Goal: Information Seeking & Learning: Learn about a topic

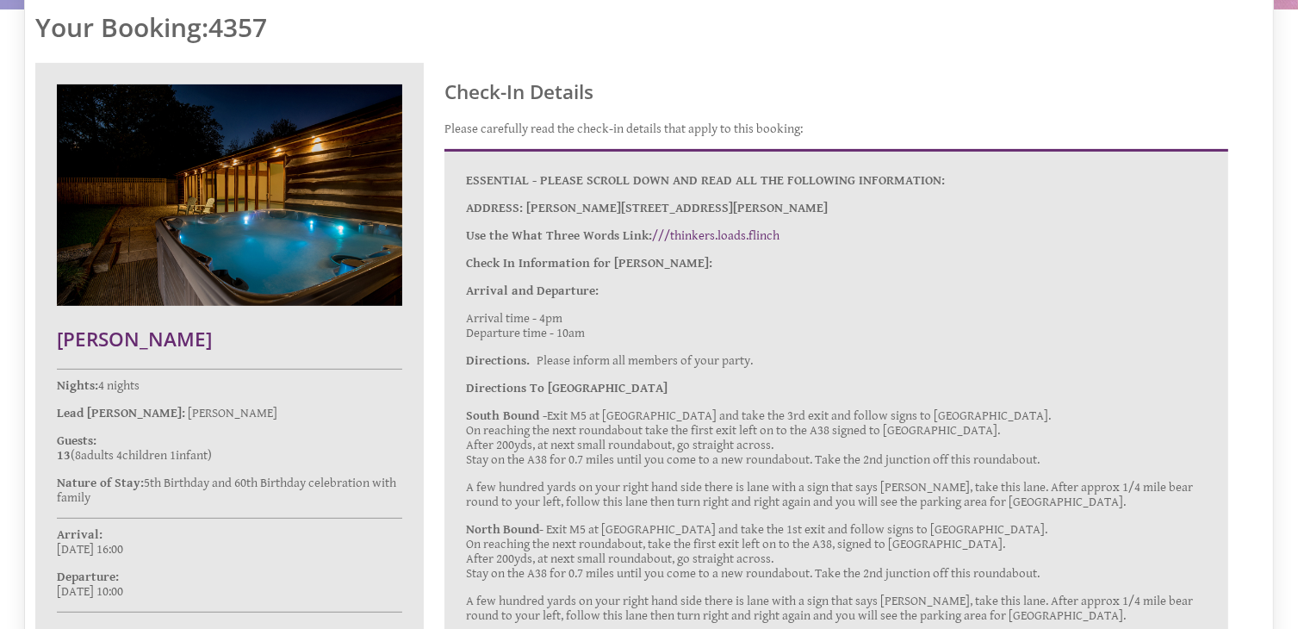
scroll to position [531, 0]
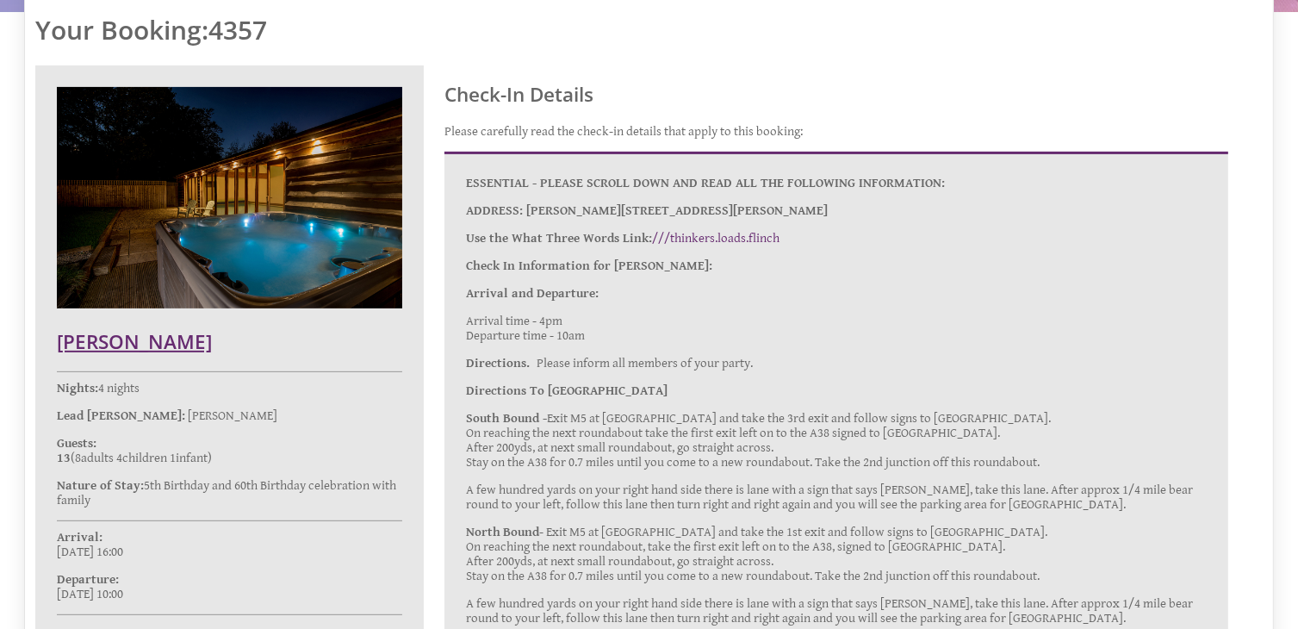
click at [131, 338] on h2 "[PERSON_NAME]" at bounding box center [229, 341] width 345 height 27
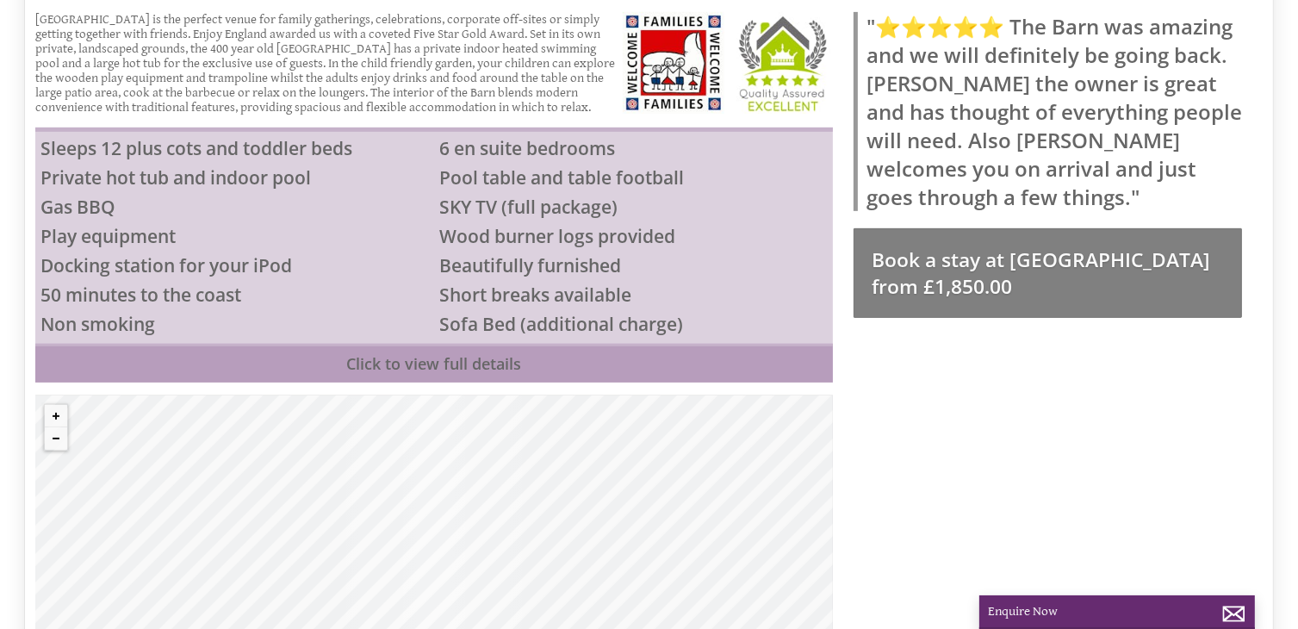
scroll to position [559, 0]
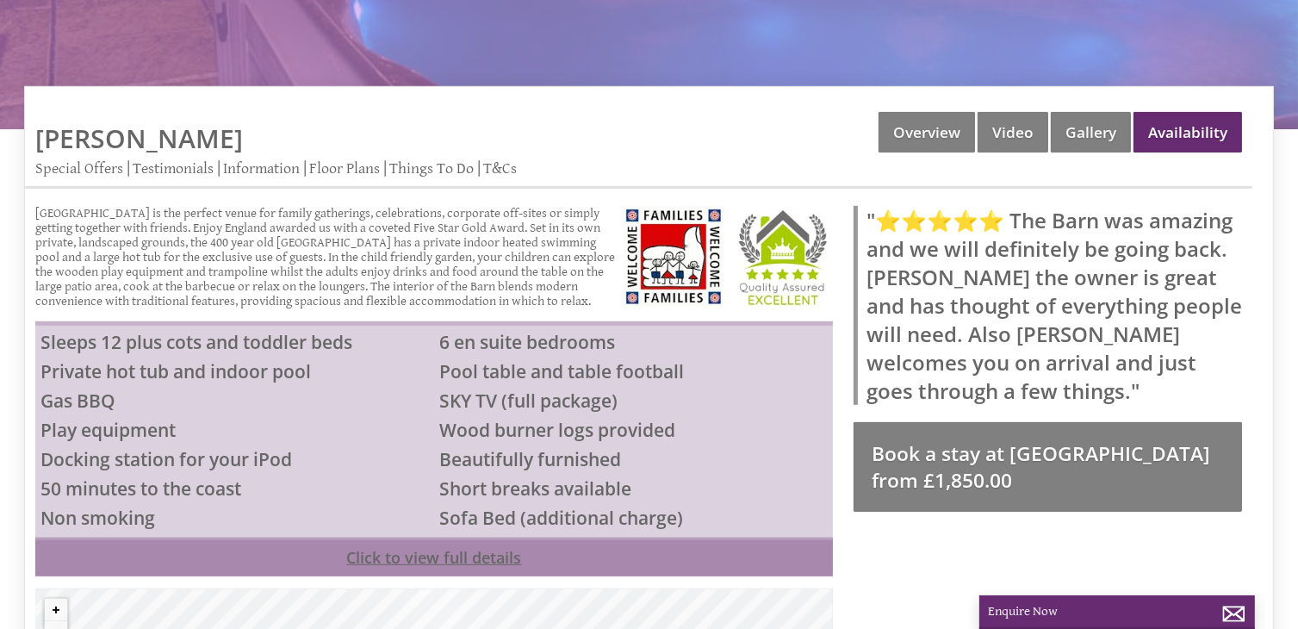
click at [375, 541] on link "Click to view full details" at bounding box center [433, 556] width 797 height 39
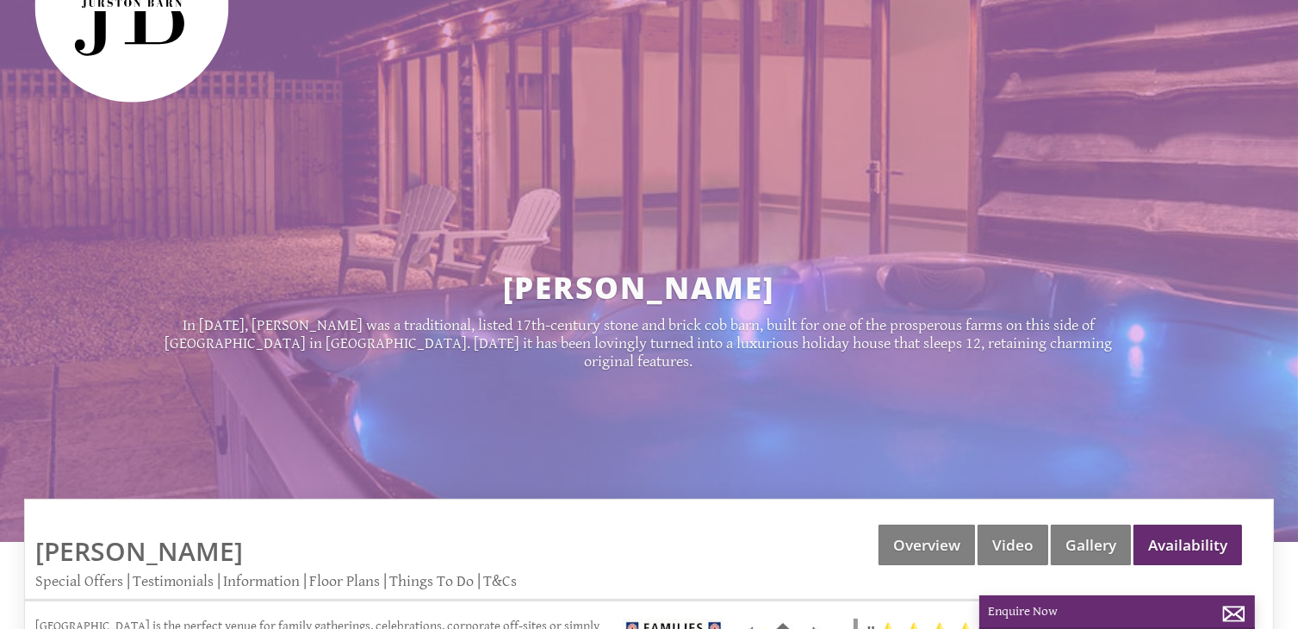
scroll to position [0, 0]
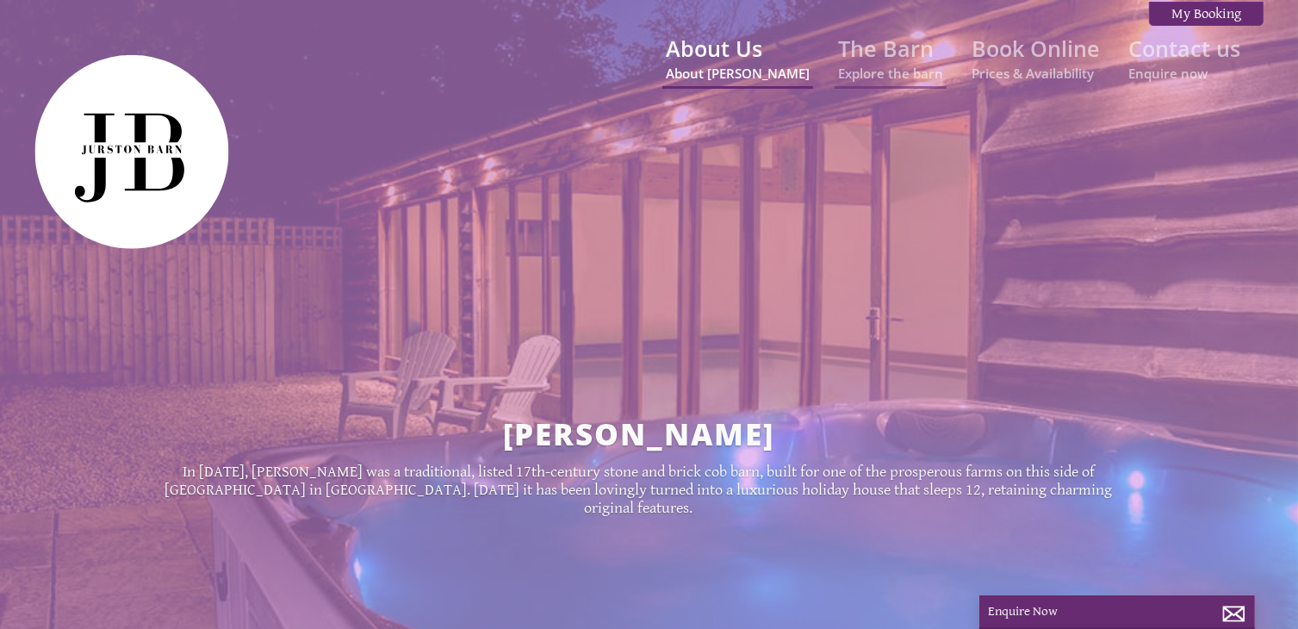
click at [752, 42] on link "About Us About [PERSON_NAME]" at bounding box center [738, 58] width 144 height 48
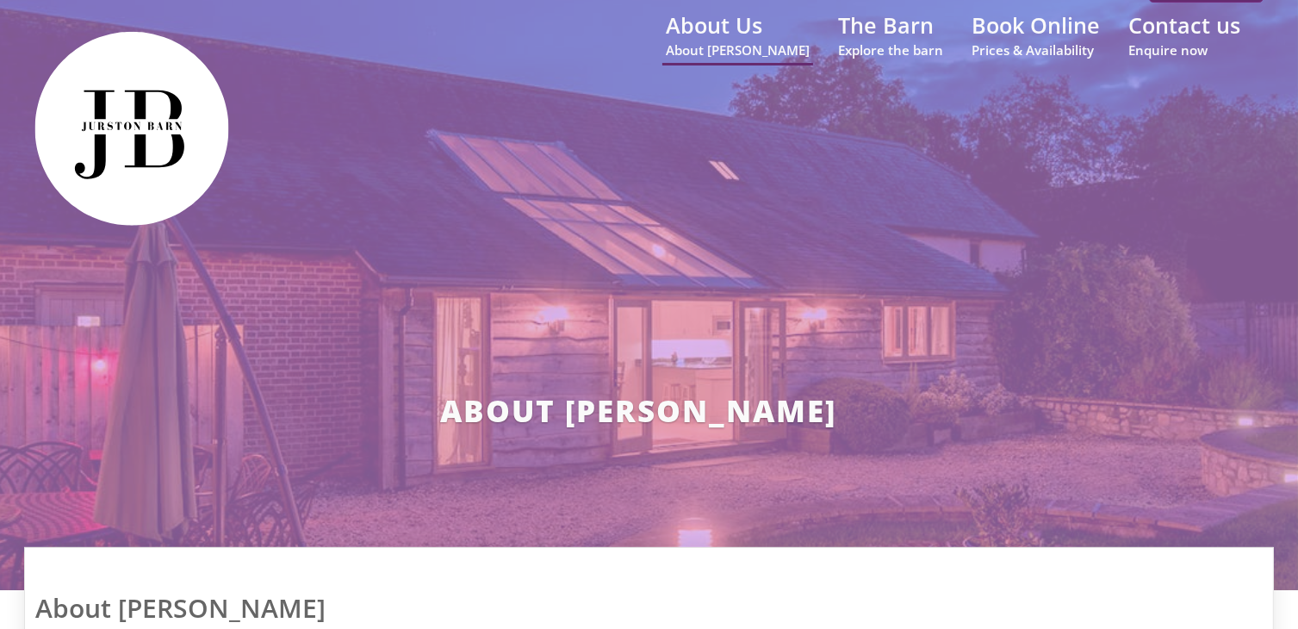
scroll to position [14, 0]
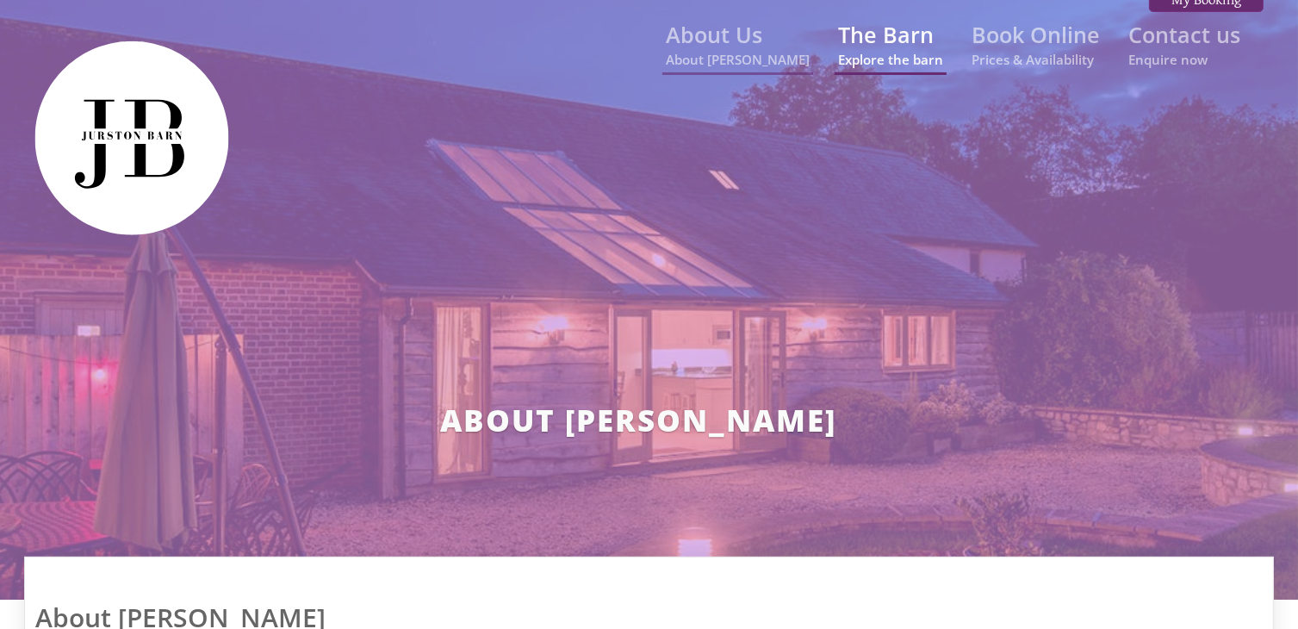
click at [877, 43] on link "The Barn Explore the barn" at bounding box center [890, 44] width 105 height 48
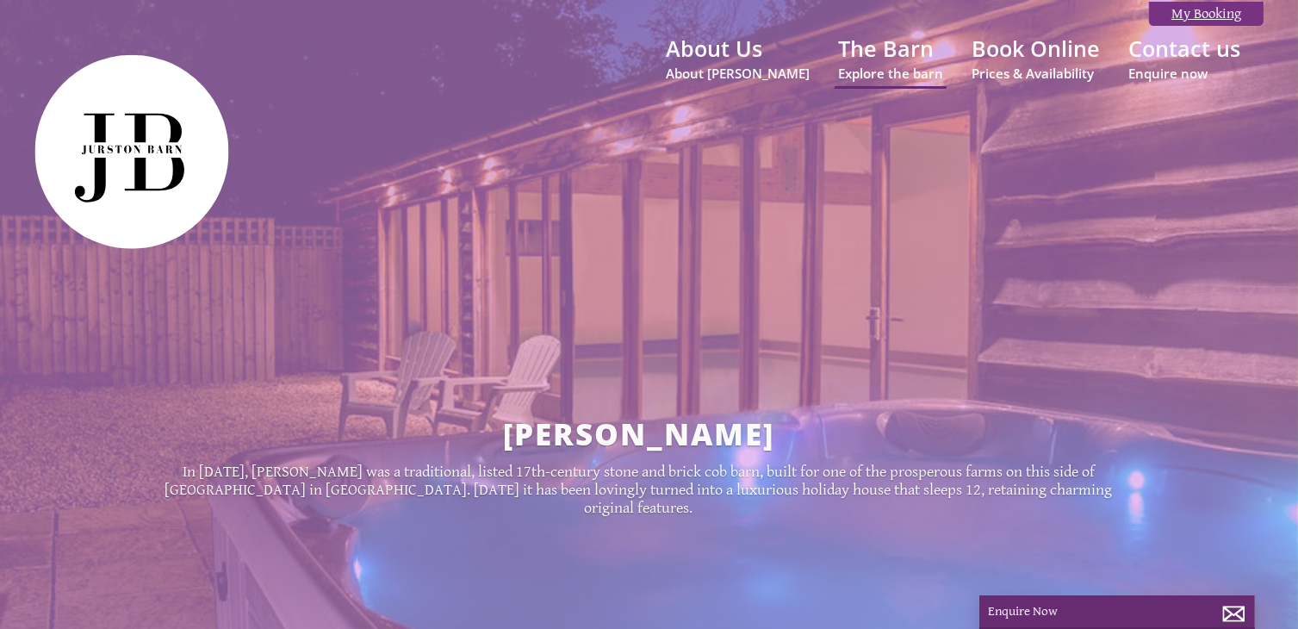
click at [1204, 10] on link "My Booking" at bounding box center [1206, 14] width 115 height 24
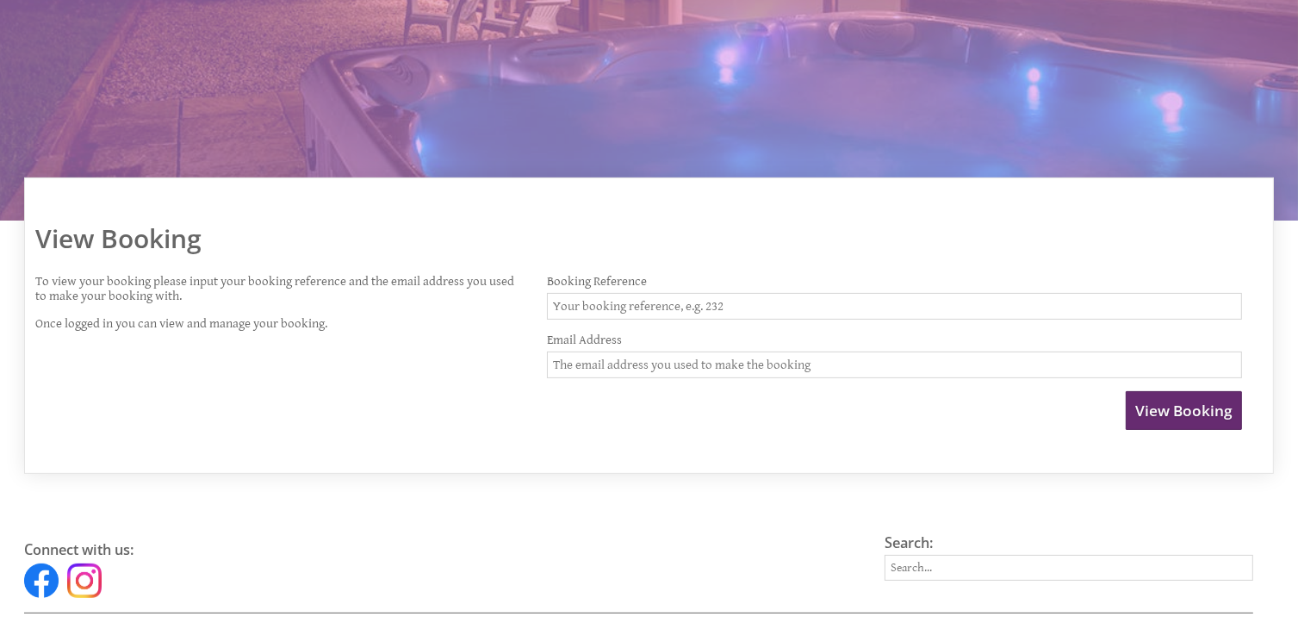
scroll to position [324, 0]
click at [759, 300] on input "Booking Reference" at bounding box center [894, 305] width 695 height 27
drag, startPoint x: 734, startPoint y: 298, endPoint x: 532, endPoint y: 294, distance: 202.4
click at [532, 294] on div "View Booking To view your booking please input your booking reference and the e…" at bounding box center [638, 316] width 1227 height 242
click at [574, 301] on input "Booking Reference" at bounding box center [894, 305] width 695 height 27
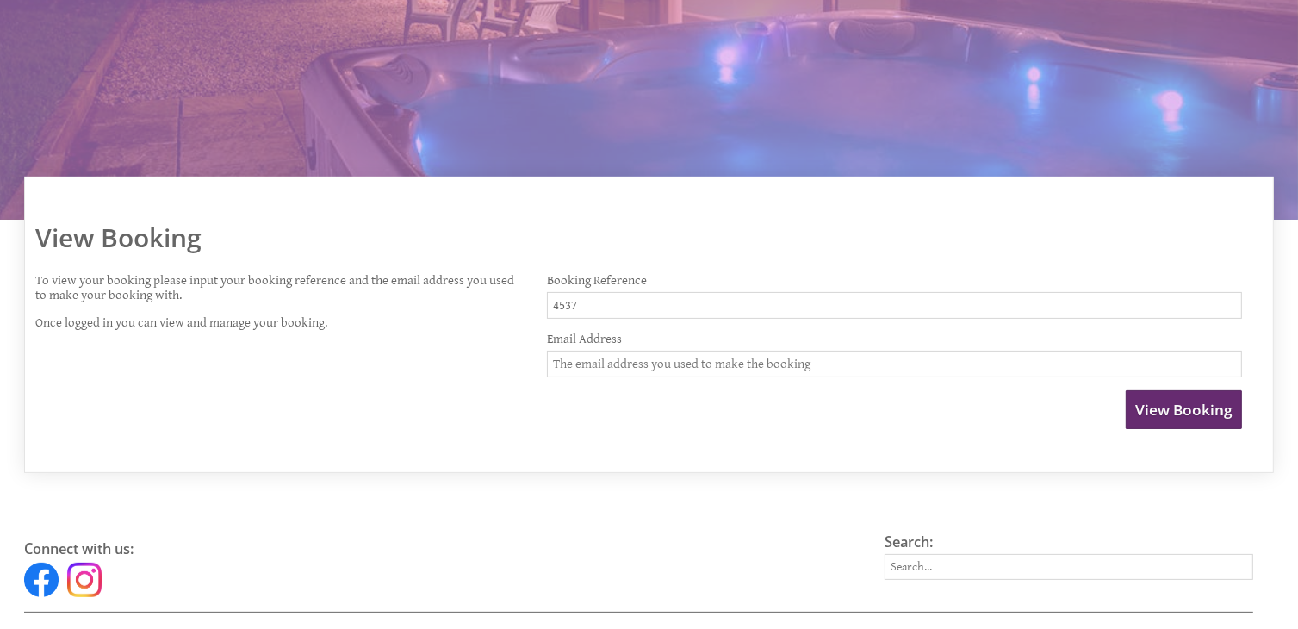
type input "4537"
click at [591, 356] on input "Email Address" at bounding box center [894, 363] width 695 height 27
type input "[EMAIL_ADDRESS][DOMAIN_NAME]"
click at [1160, 414] on span "View Booking" at bounding box center [1183, 410] width 97 height 20
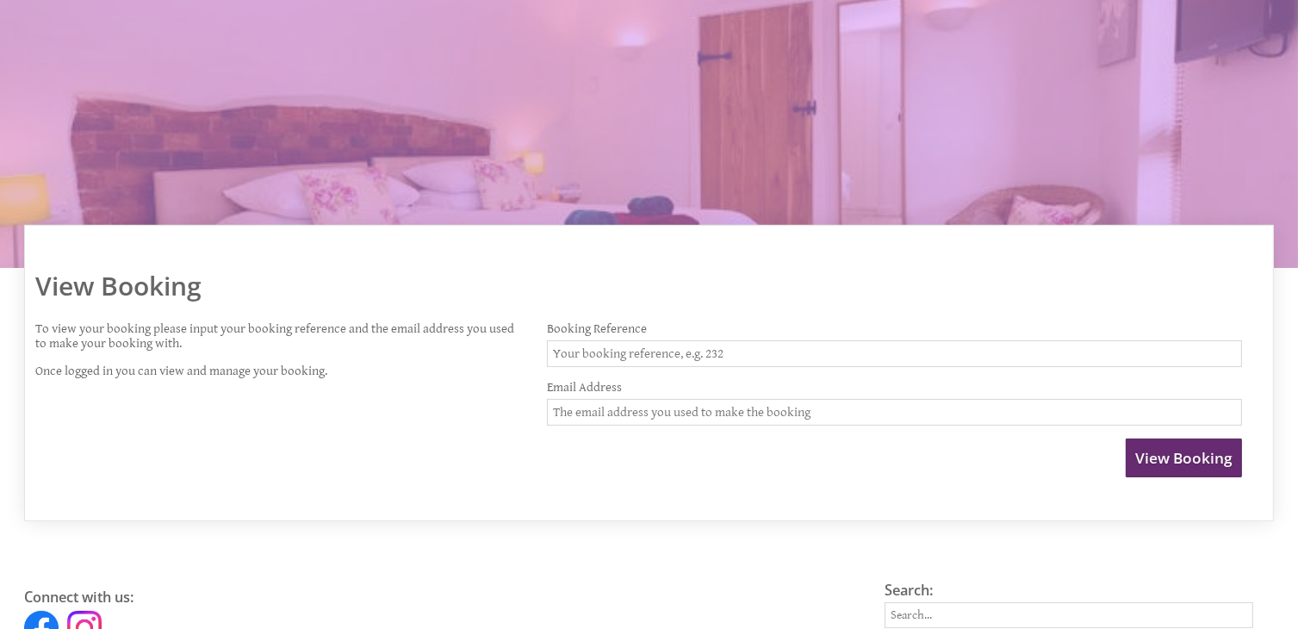
scroll to position [286, 0]
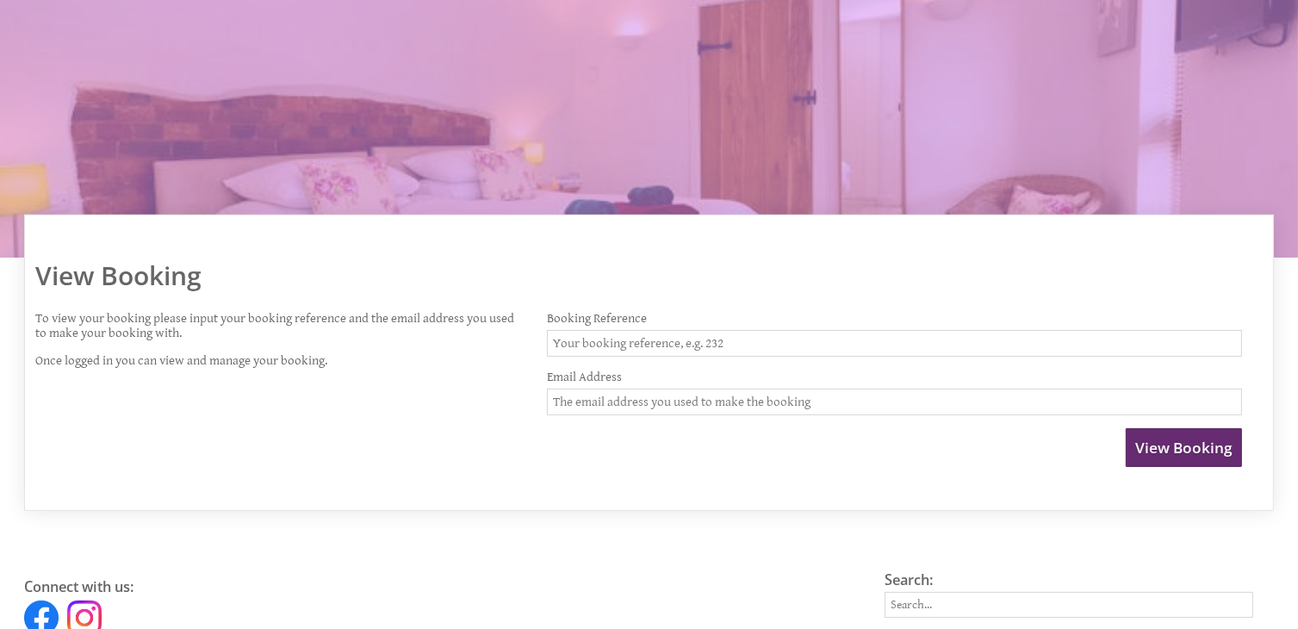
drag, startPoint x: 732, startPoint y: 339, endPoint x: 532, endPoint y: 328, distance: 200.1
click at [532, 328] on div "View Booking To view your booking please input your booking reference and the e…" at bounding box center [638, 353] width 1227 height 242
drag, startPoint x: 731, startPoint y: 337, endPoint x: 517, endPoint y: 325, distance: 213.8
click at [517, 325] on div "View Booking To view your booking please input your booking reference and the e…" at bounding box center [638, 353] width 1227 height 242
click at [720, 343] on input "Booking Reference" at bounding box center [894, 343] width 695 height 27
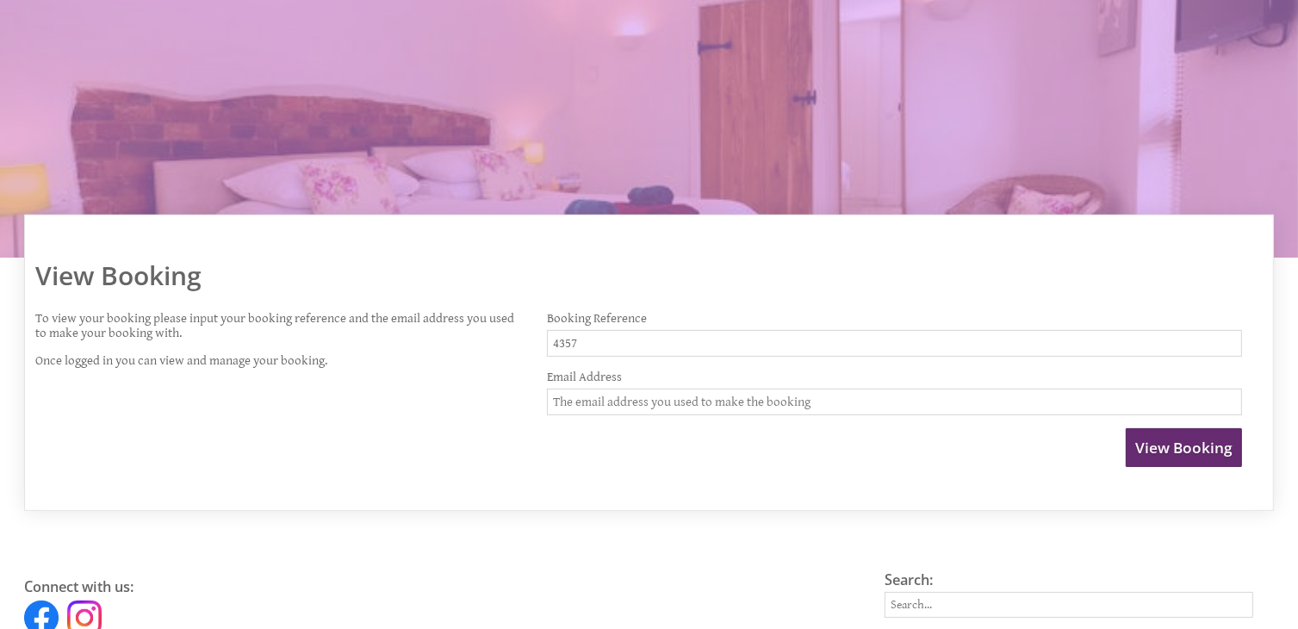
type input "4357"
click at [856, 397] on input "Email Address" at bounding box center [894, 401] width 695 height 27
type input "[EMAIL_ADDRESS][DOMAIN_NAME]"
click at [1150, 438] on span "View Booking" at bounding box center [1183, 447] width 97 height 20
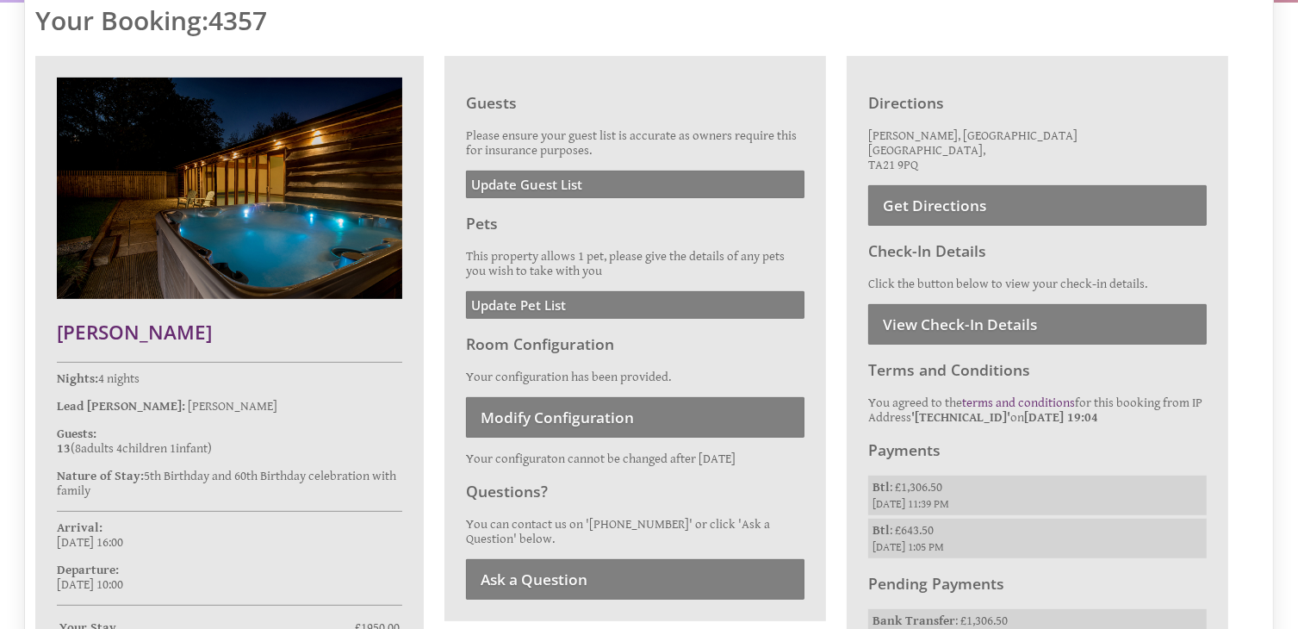
scroll to position [517, 0]
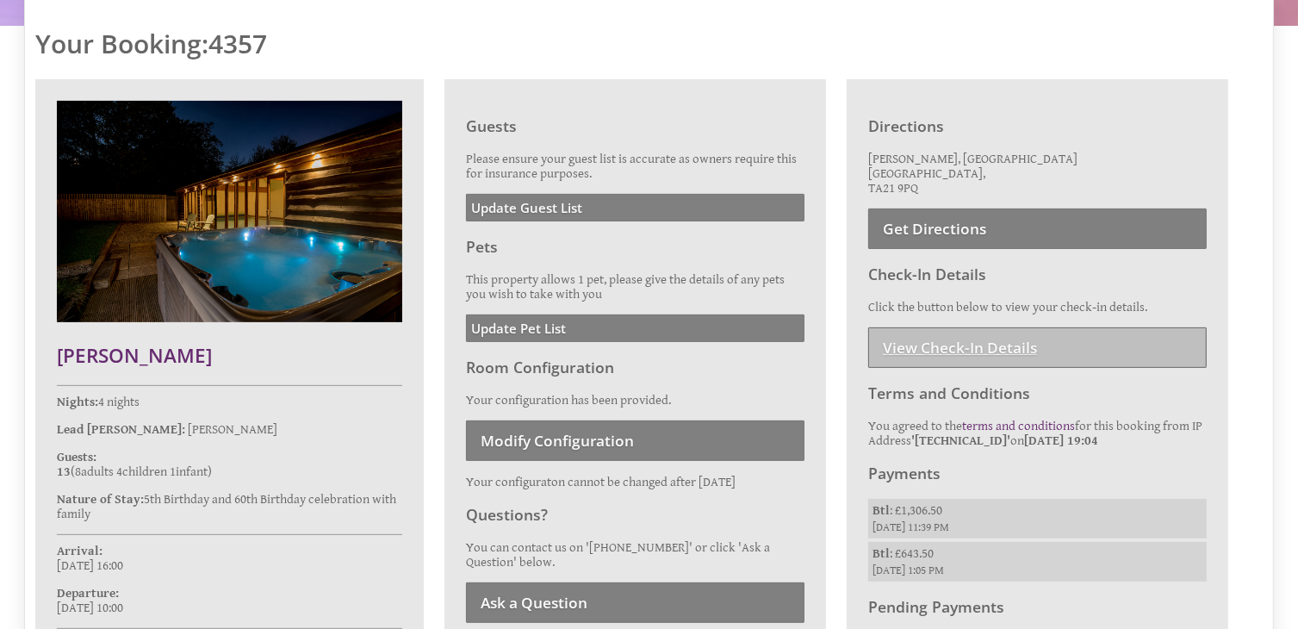
click at [954, 346] on link "View Check-In Details" at bounding box center [1037, 347] width 338 height 40
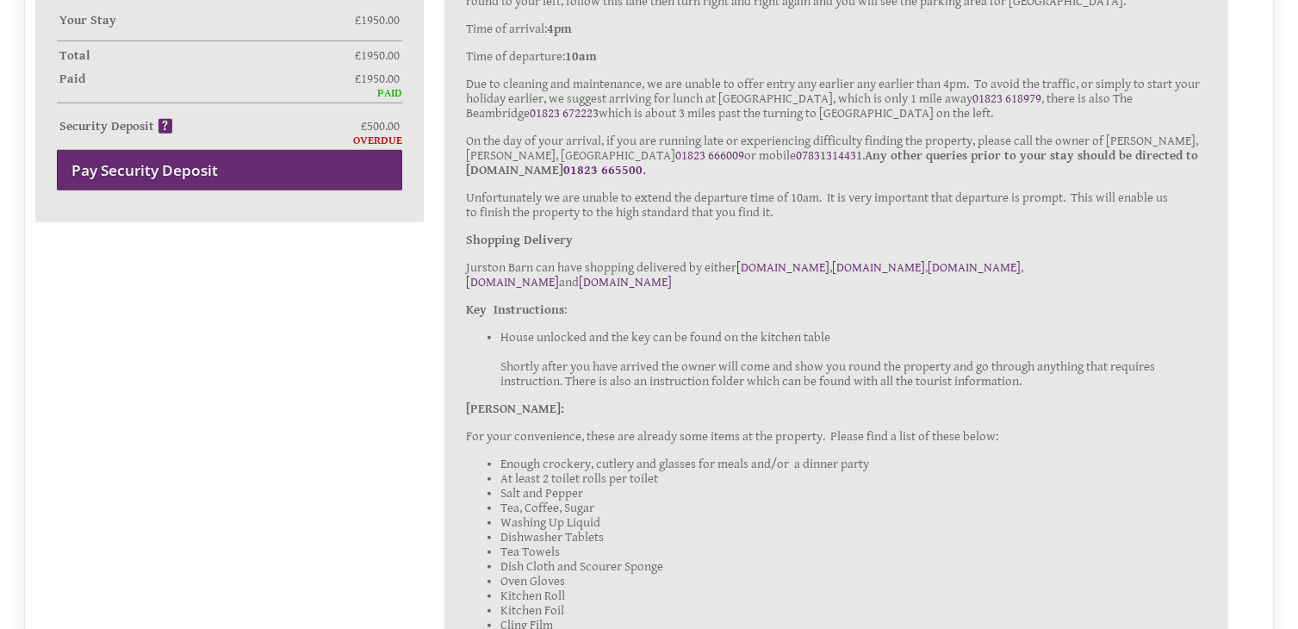
scroll to position [1150, 0]
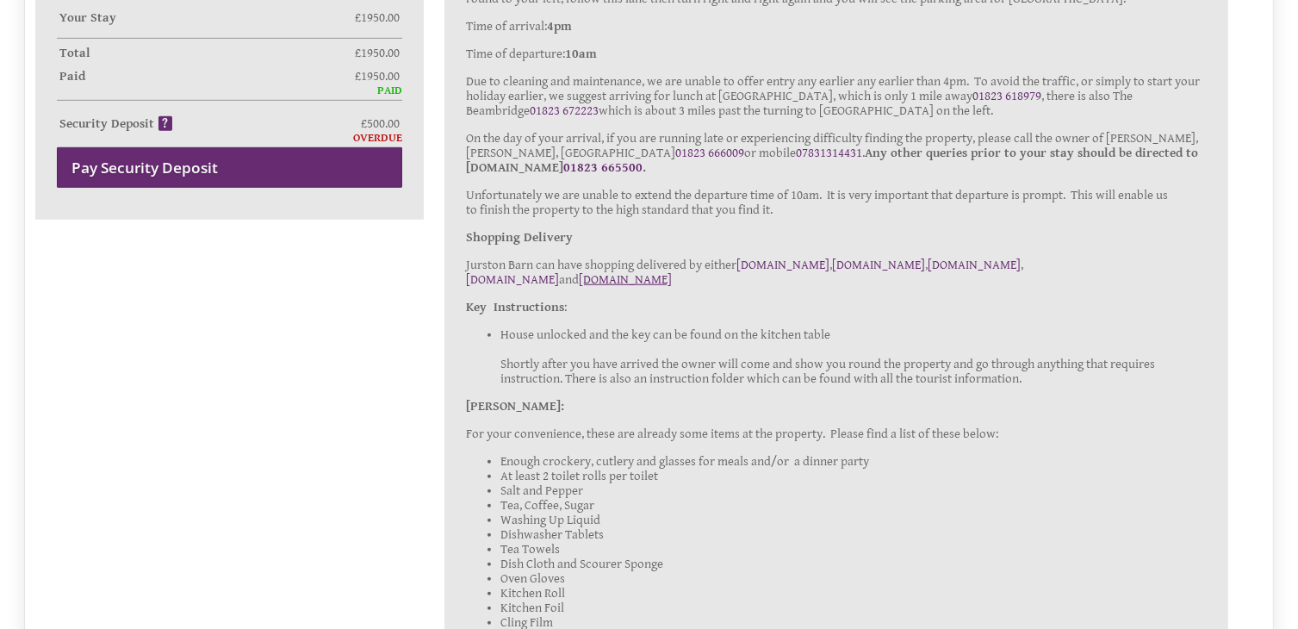
click at [672, 272] on link "[DOMAIN_NAME]" at bounding box center [625, 279] width 93 height 15
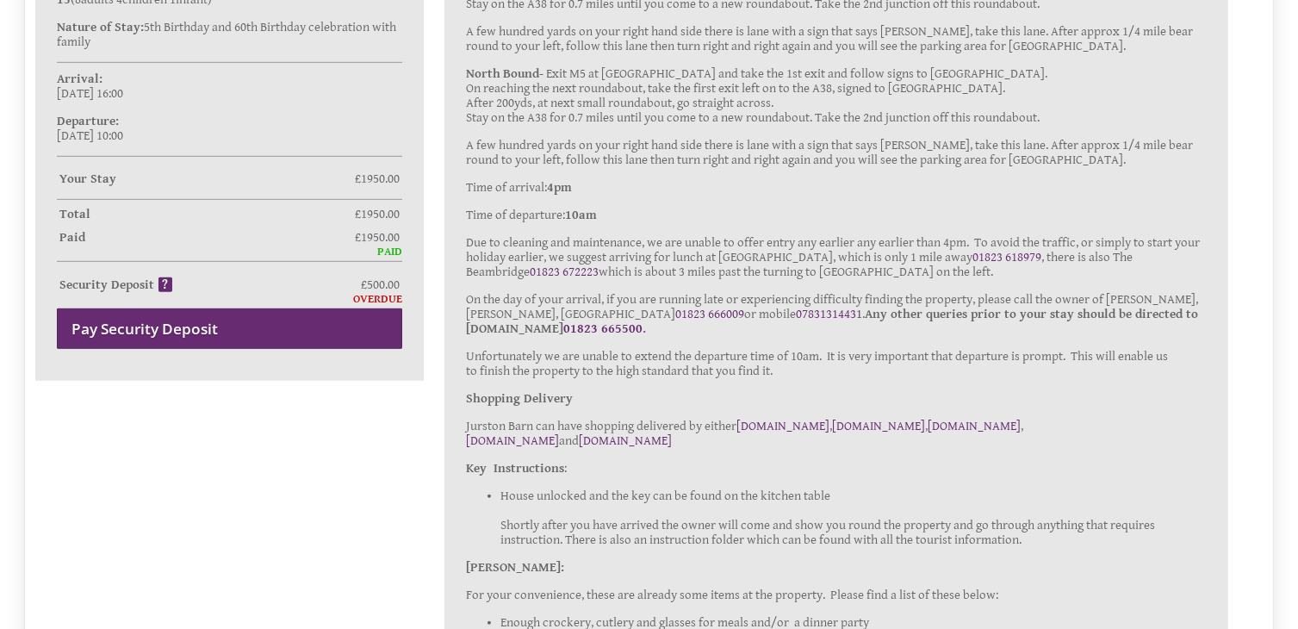
scroll to position [999, 0]
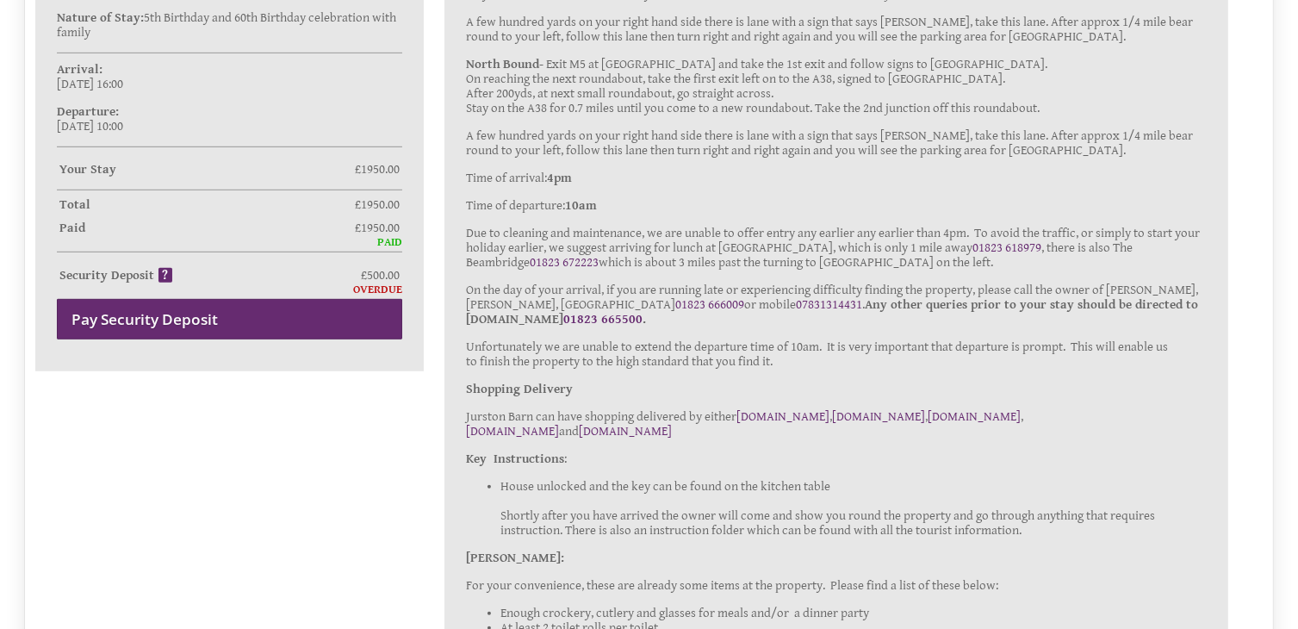
click at [1133, 297] on strong "Any other queries prior to your stay should be directed to Sleeps12.com 01823 6…" at bounding box center [832, 311] width 732 height 29
click at [1123, 288] on p "On the day of your arrival, if you are running late or experiencing difficulty …" at bounding box center [836, 304] width 741 height 44
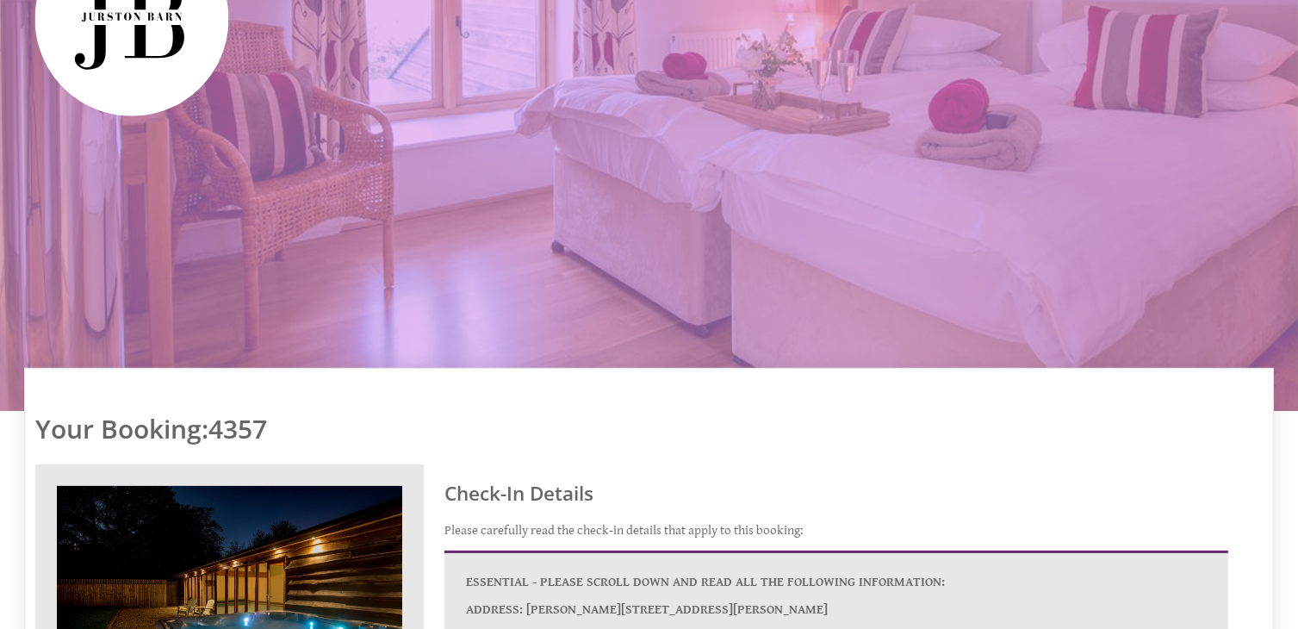
scroll to position [0, 0]
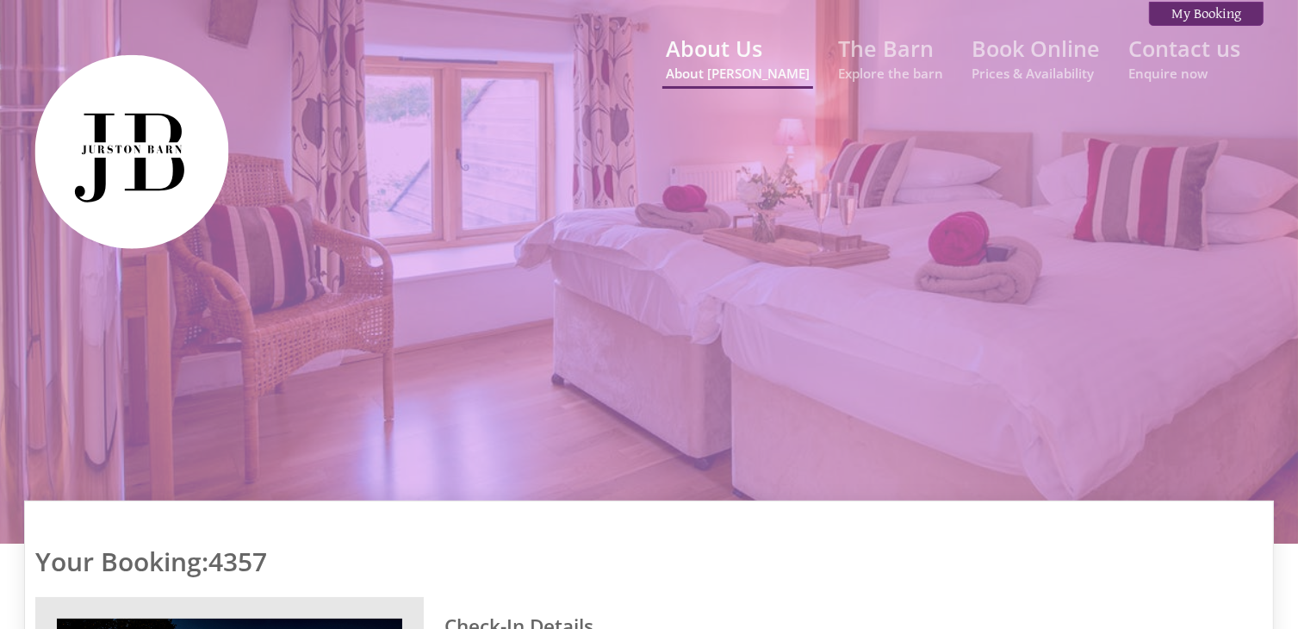
click at [711, 70] on small "About [PERSON_NAME]" at bounding box center [738, 73] width 144 height 17
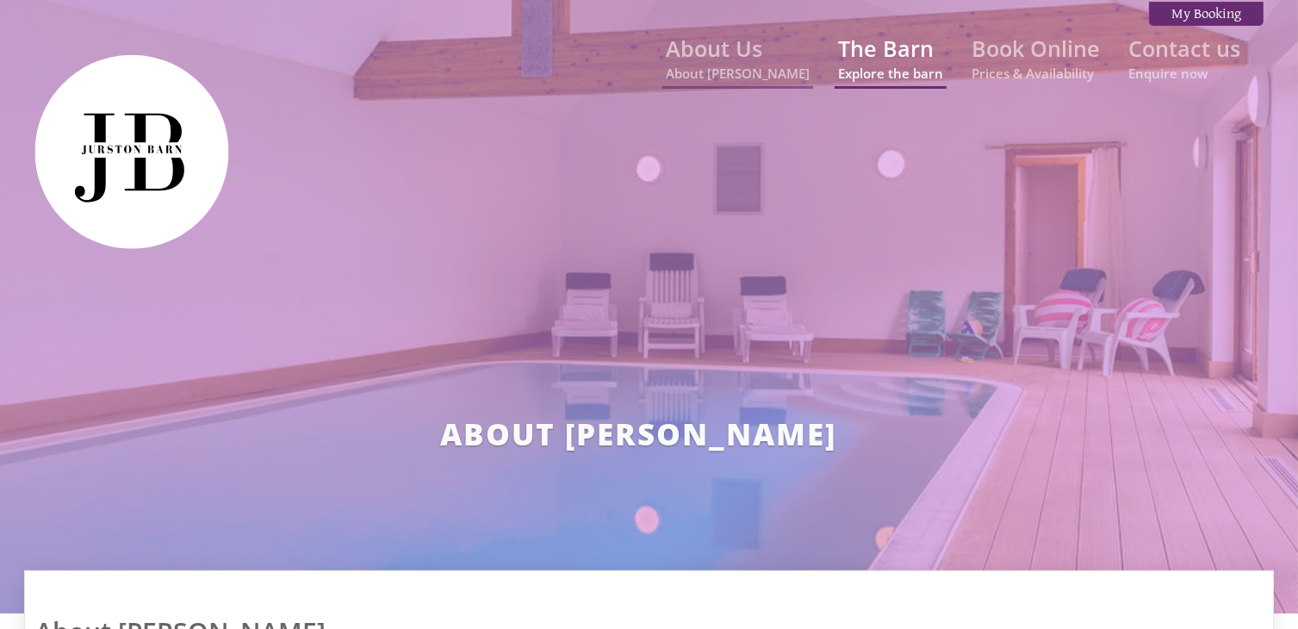
click at [928, 78] on small "Explore the barn" at bounding box center [890, 73] width 105 height 17
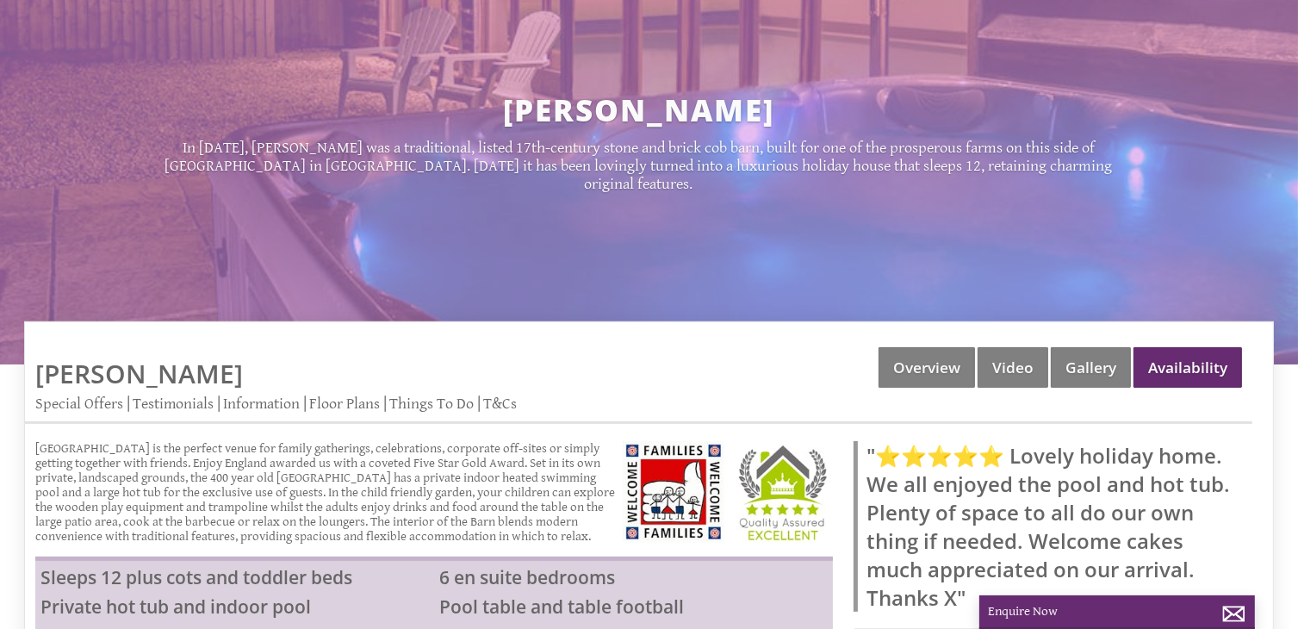
scroll to position [362, 0]
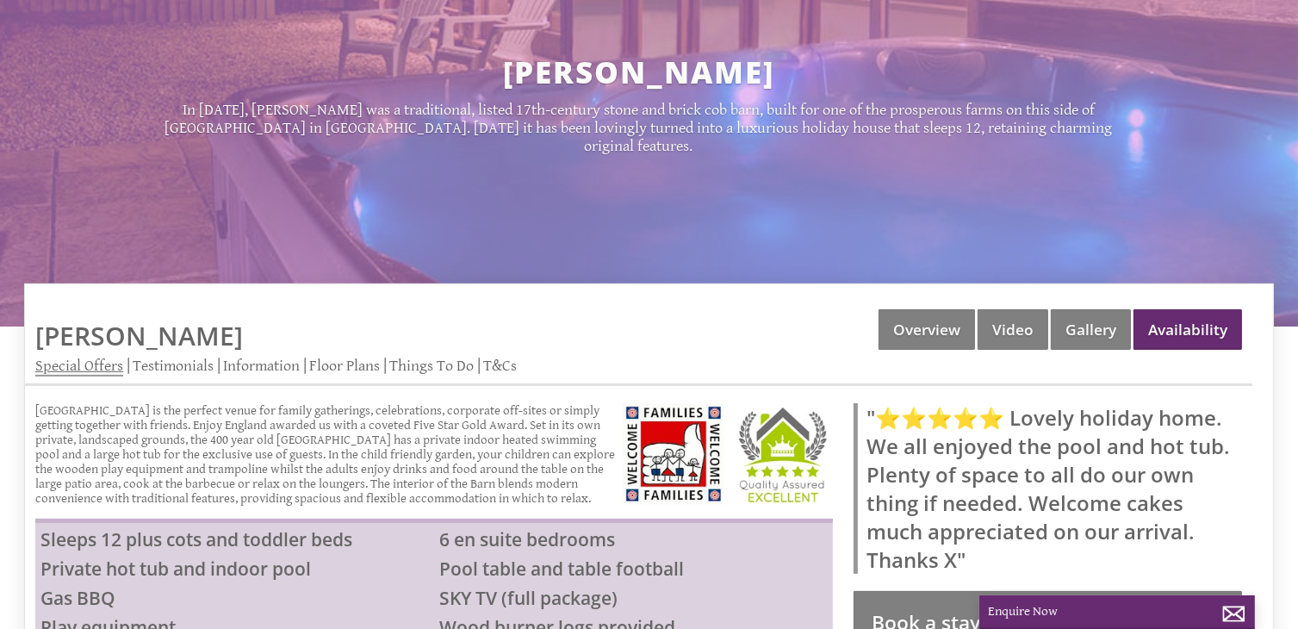
click at [95, 356] on link "Special Offers" at bounding box center [79, 366] width 88 height 20
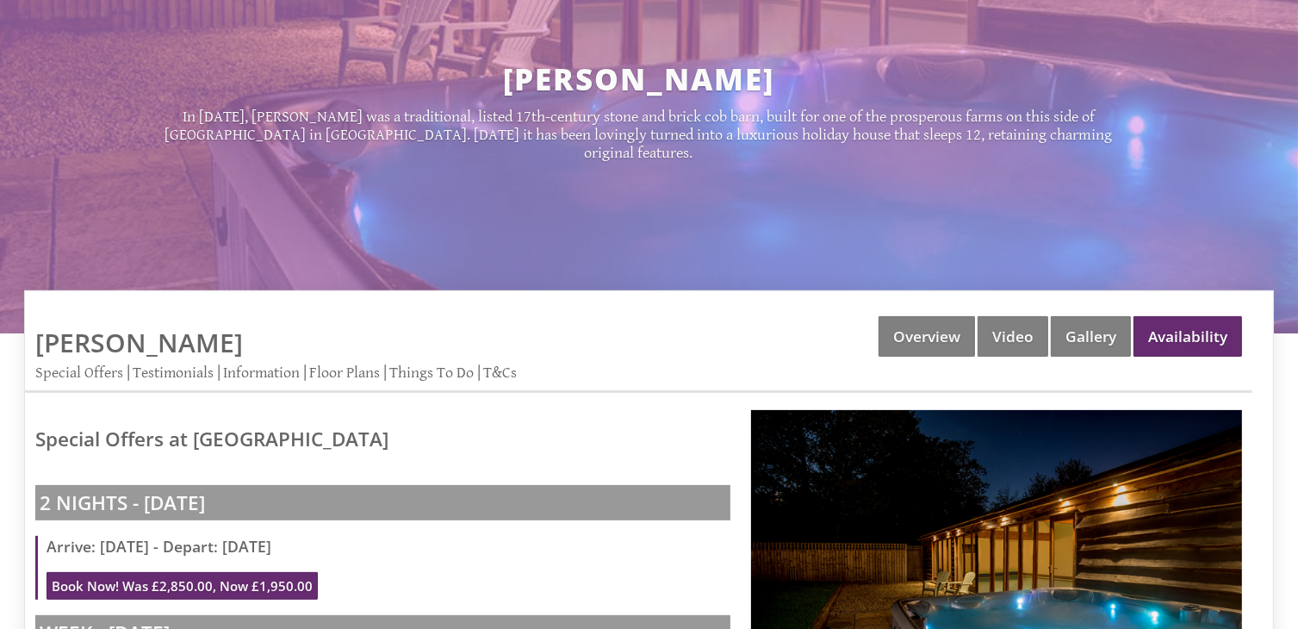
scroll to position [388, 0]
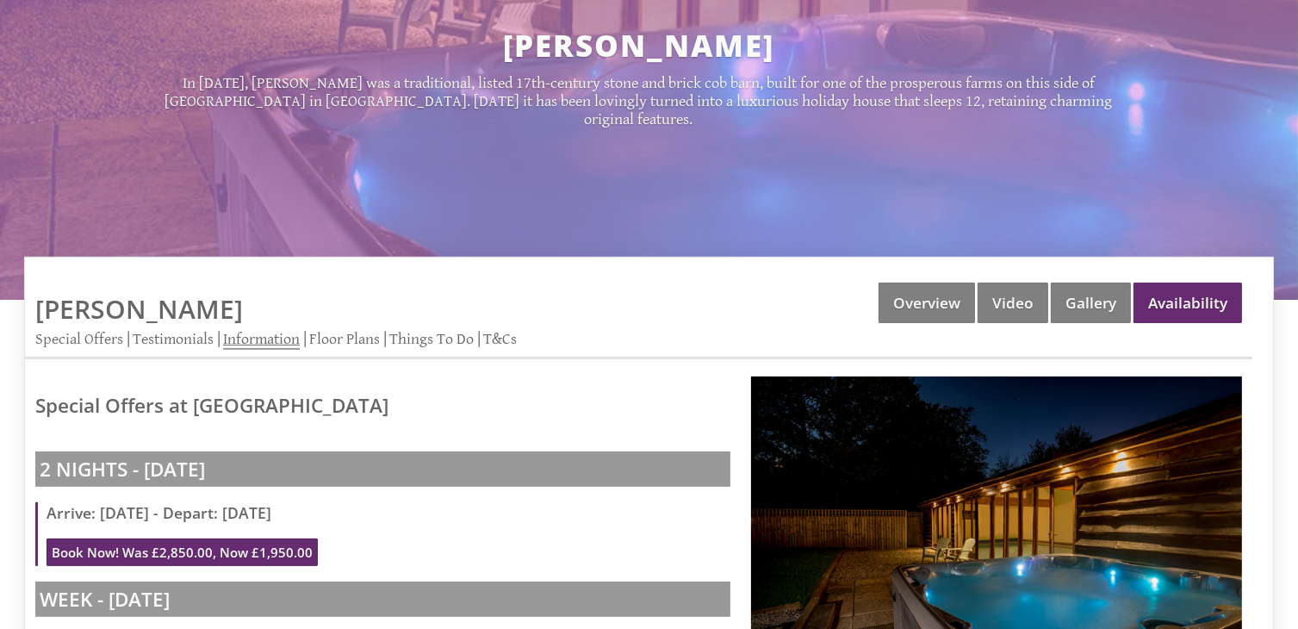
click at [249, 330] on link "Information" at bounding box center [261, 340] width 77 height 20
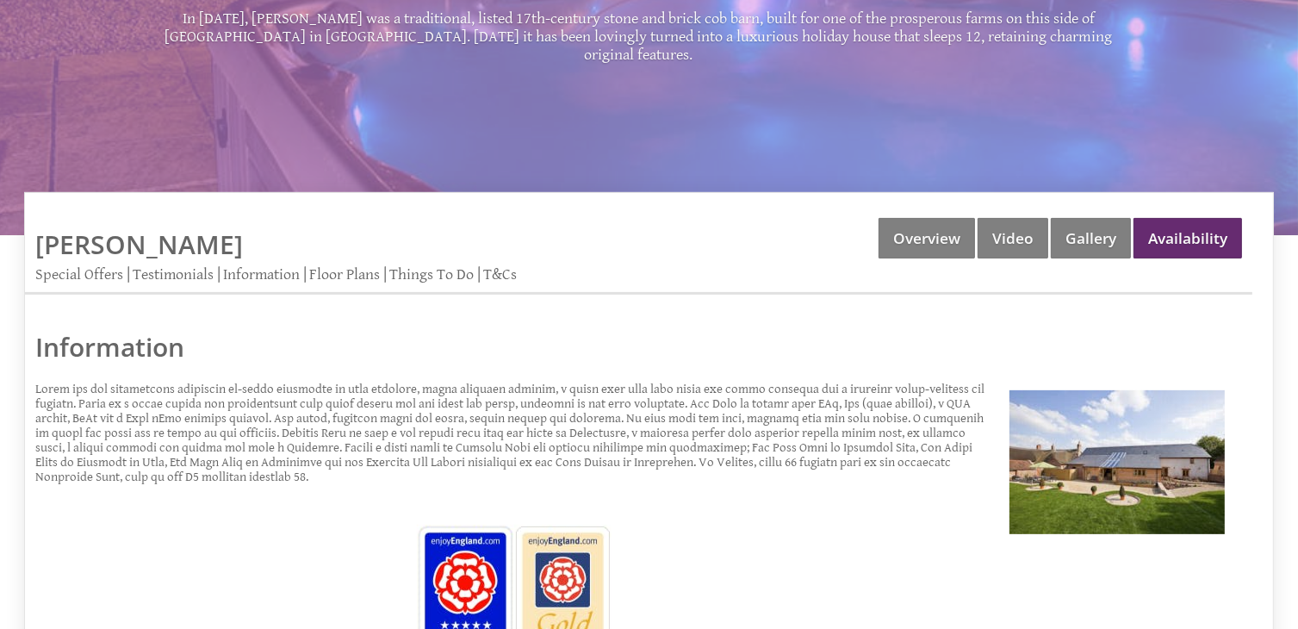
scroll to position [464, 0]
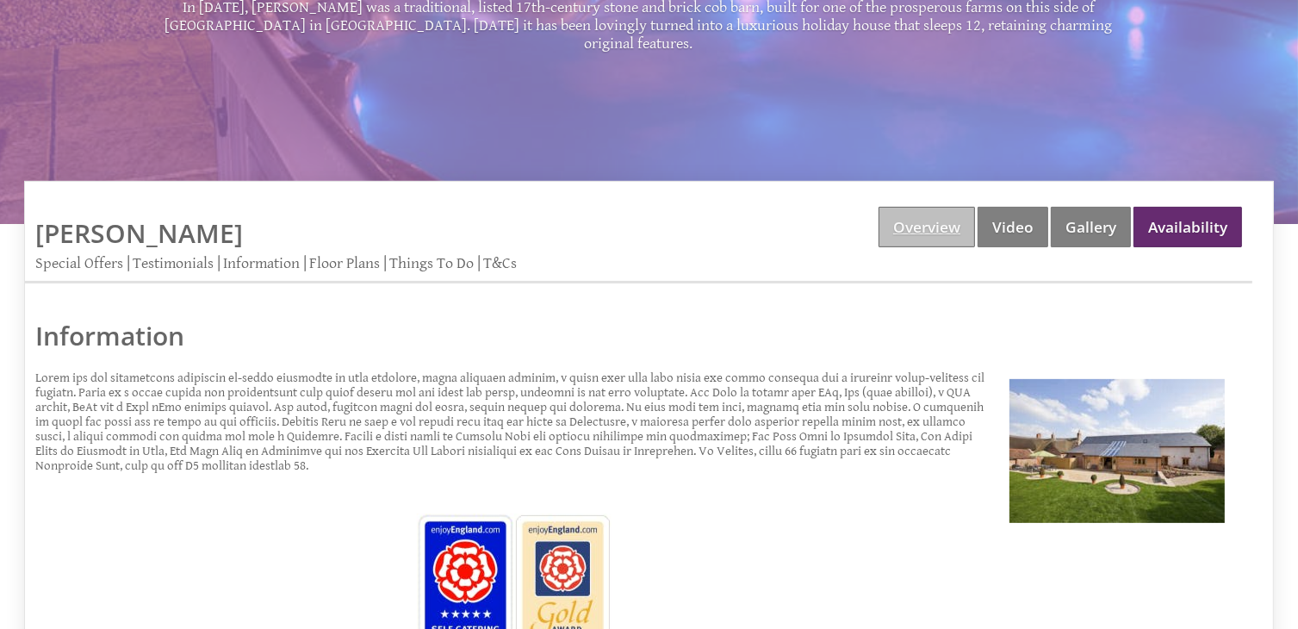
click at [953, 207] on link "Overview" at bounding box center [926, 227] width 96 height 40
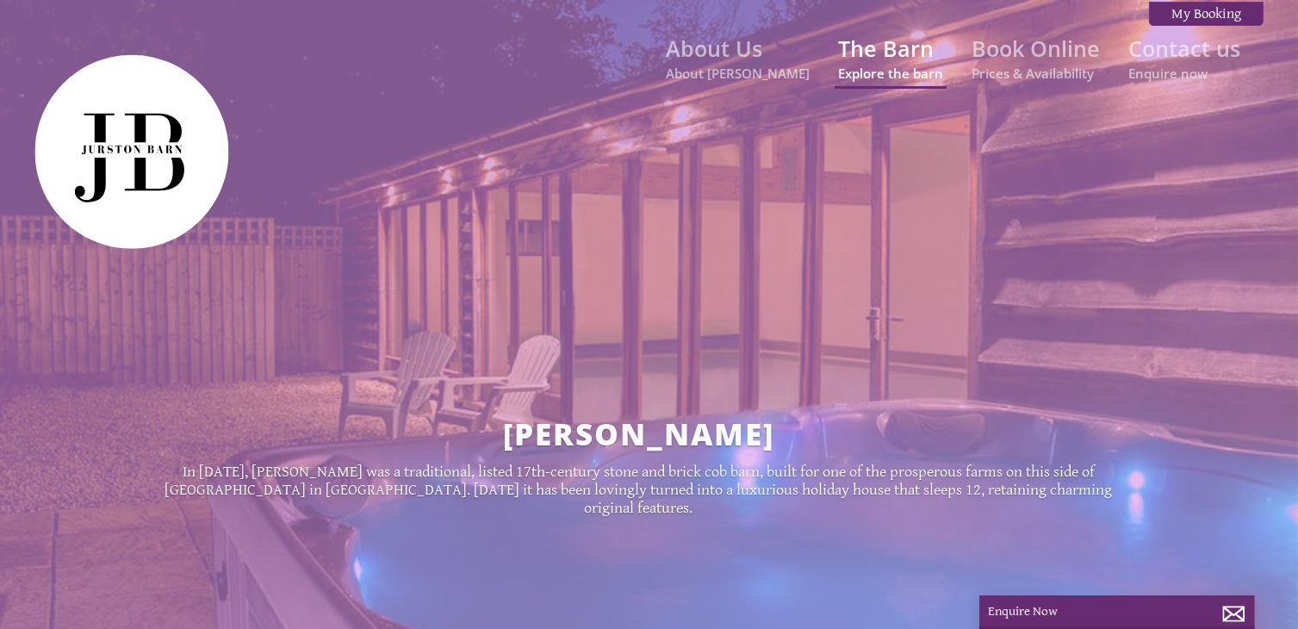
click at [912, 59] on link "The Barn Explore the barn" at bounding box center [890, 58] width 105 height 48
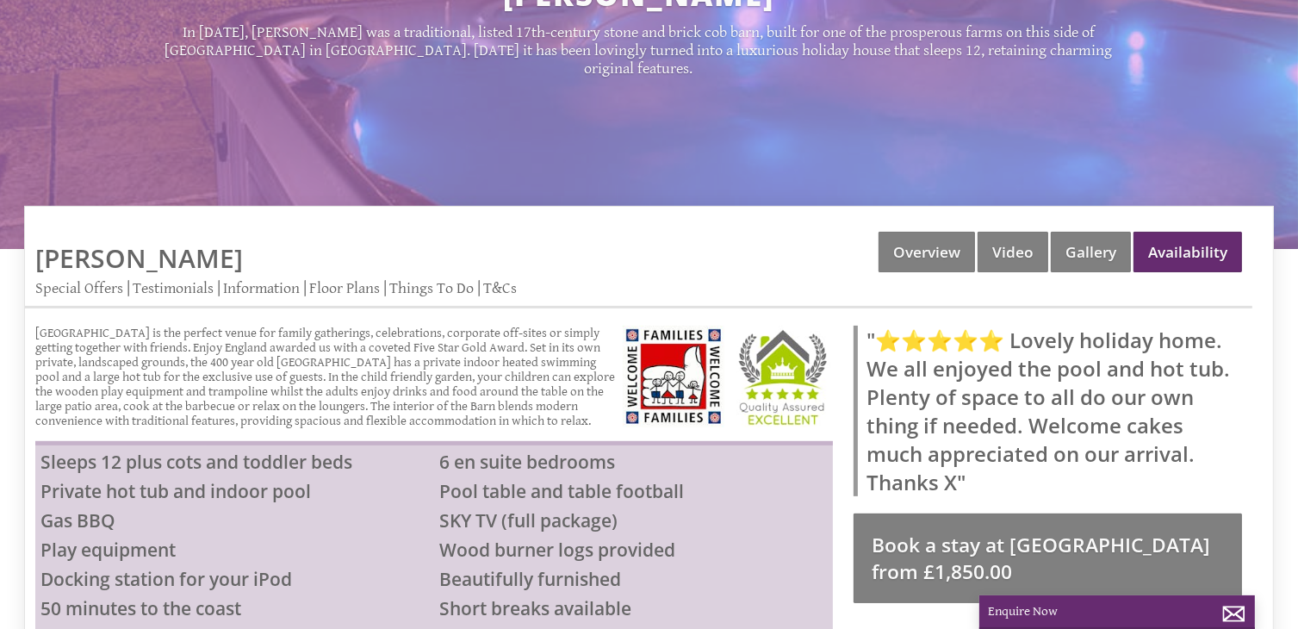
scroll to position [441, 0]
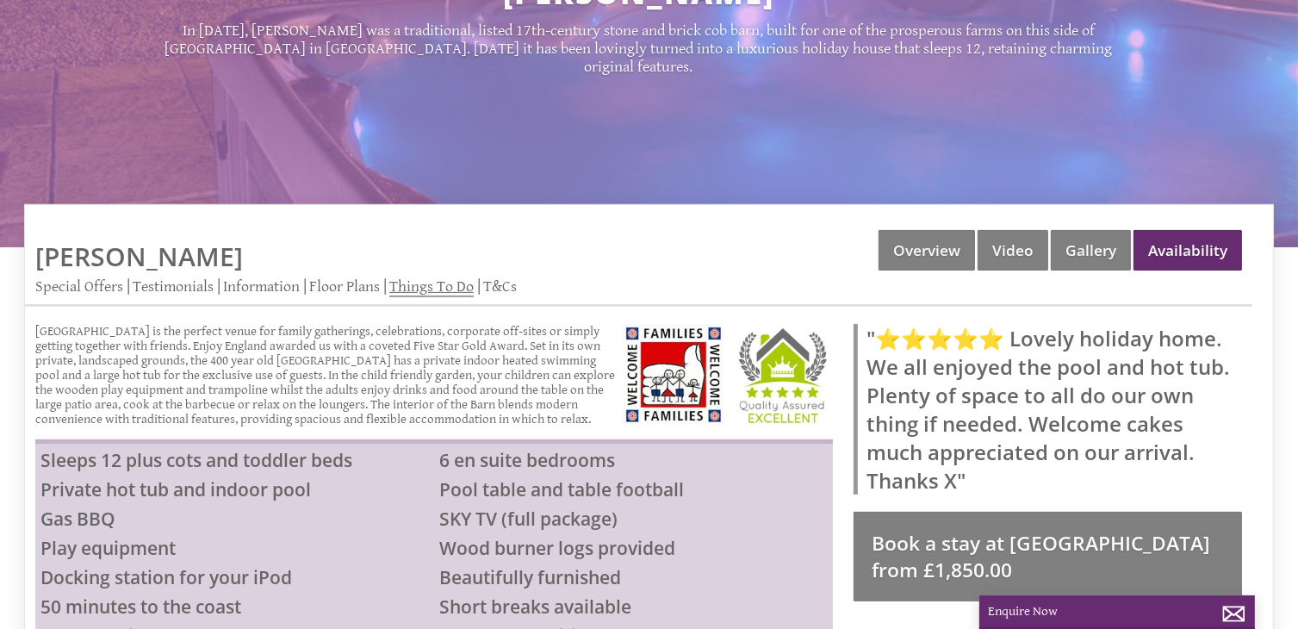
click at [425, 277] on link "Things To Do" at bounding box center [431, 287] width 84 height 20
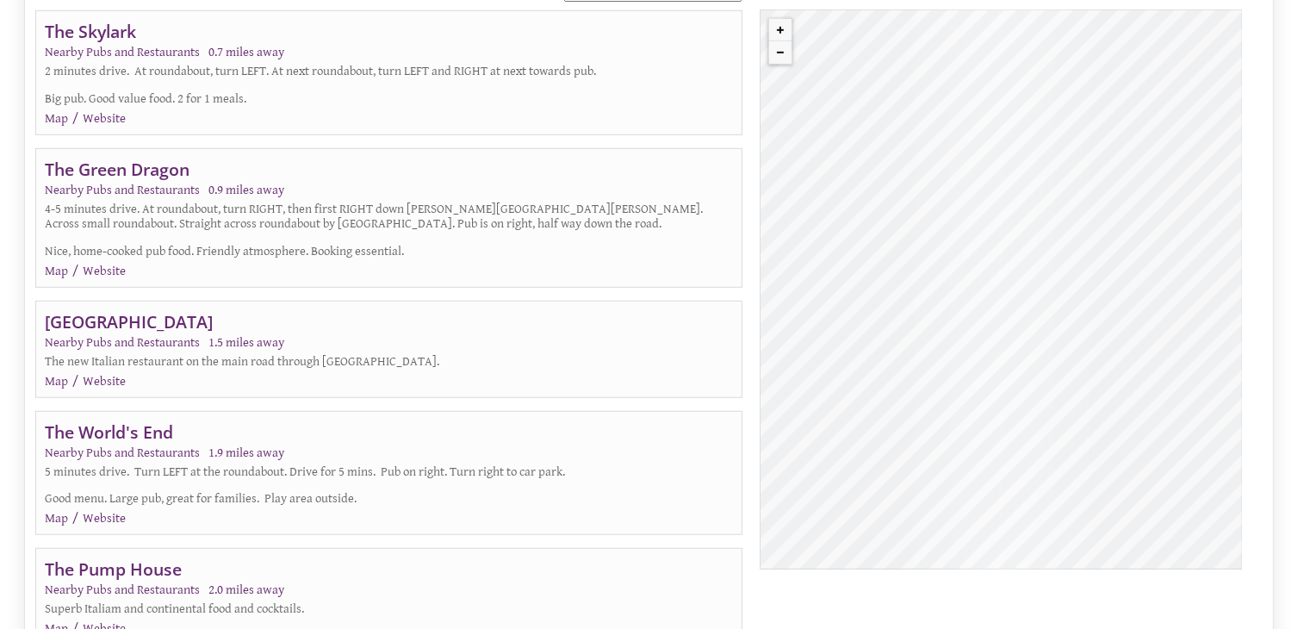
scroll to position [1089, 0]
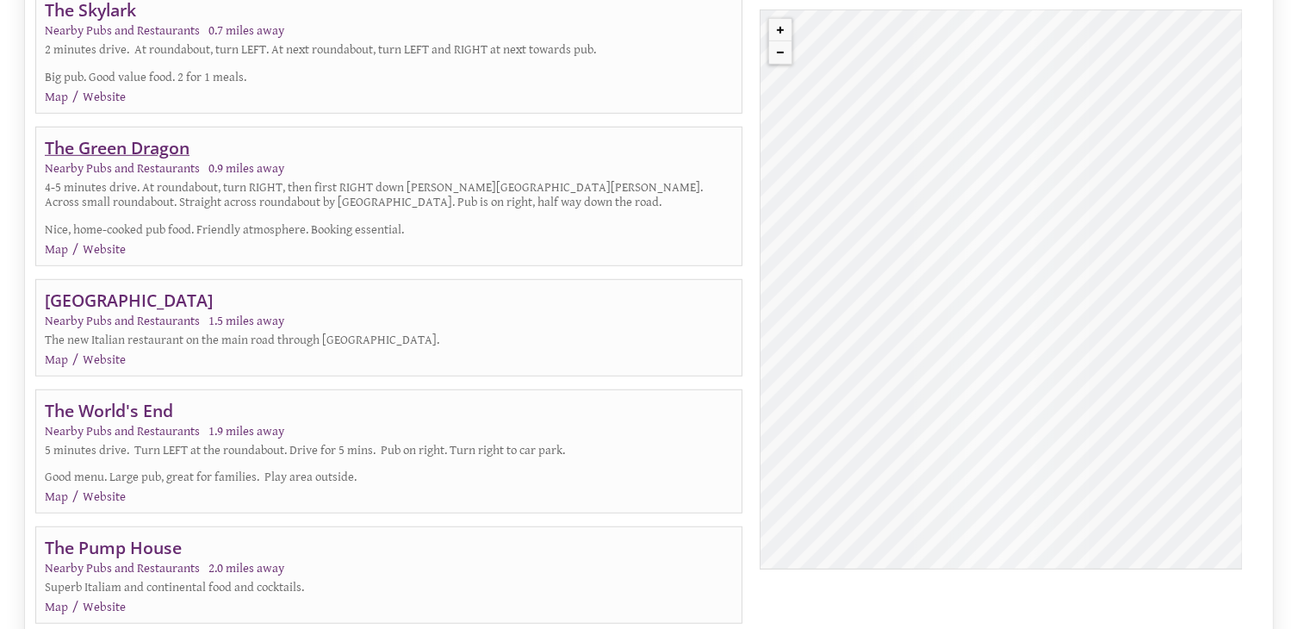
click at [177, 136] on link "The Green Dragon" at bounding box center [117, 147] width 145 height 23
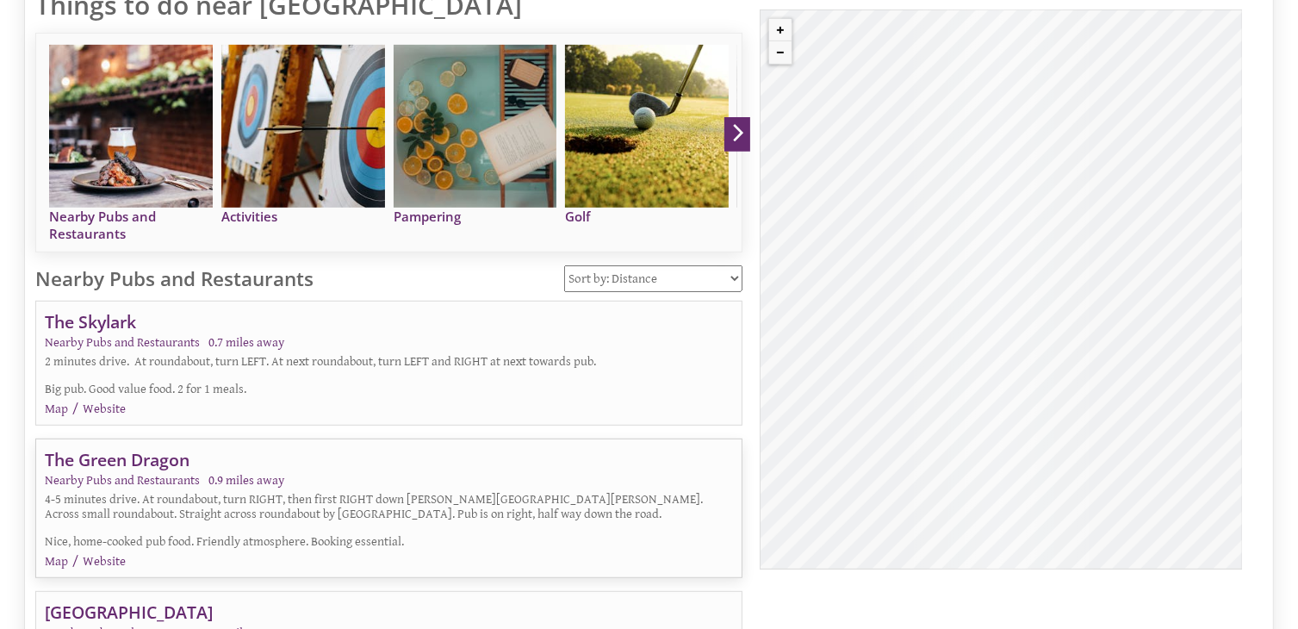
scroll to position [821, 0]
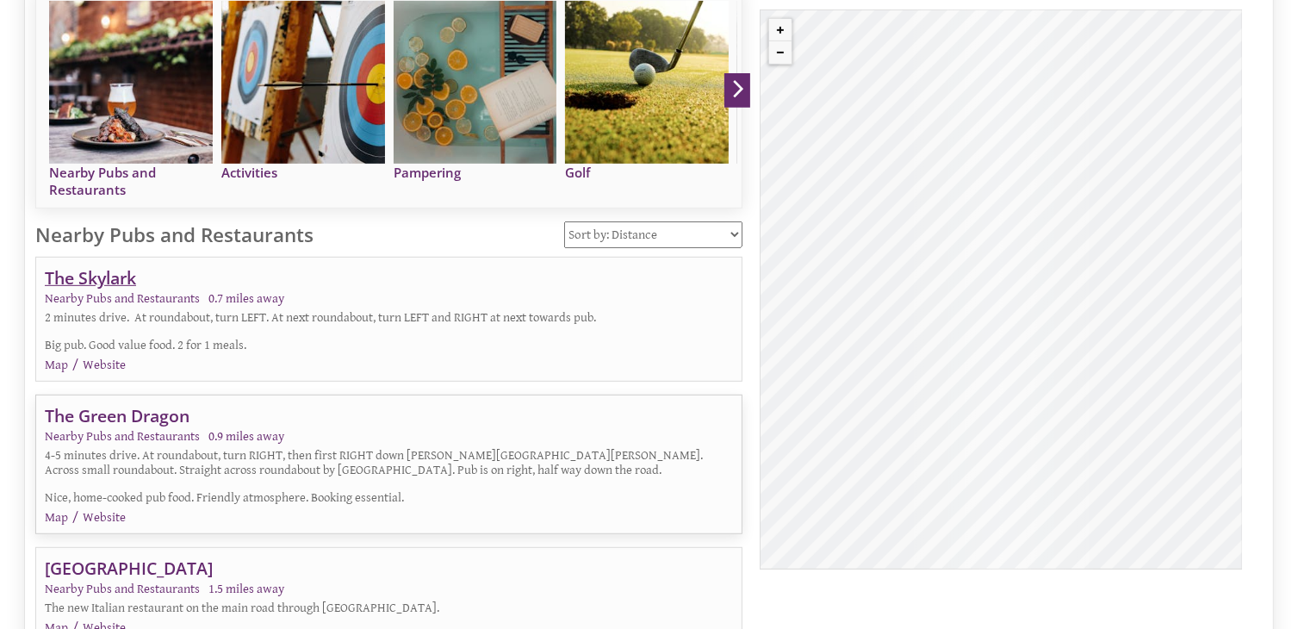
click at [108, 266] on link "The Skylark" at bounding box center [90, 277] width 91 height 23
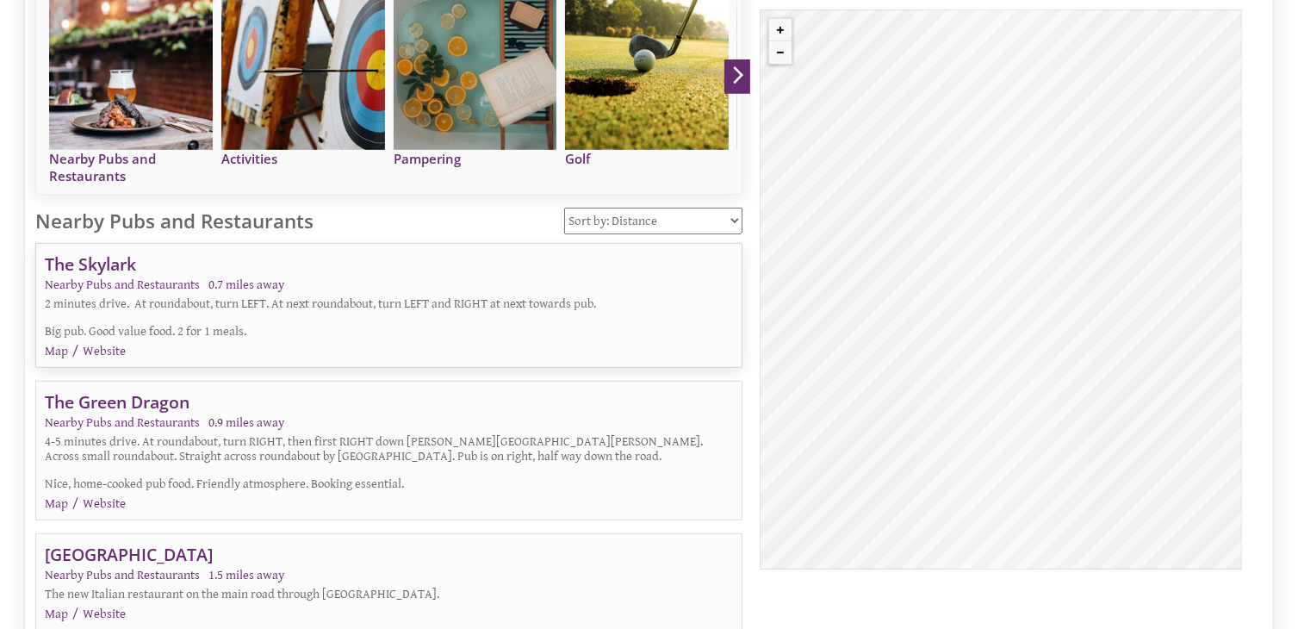
scroll to position [868, 0]
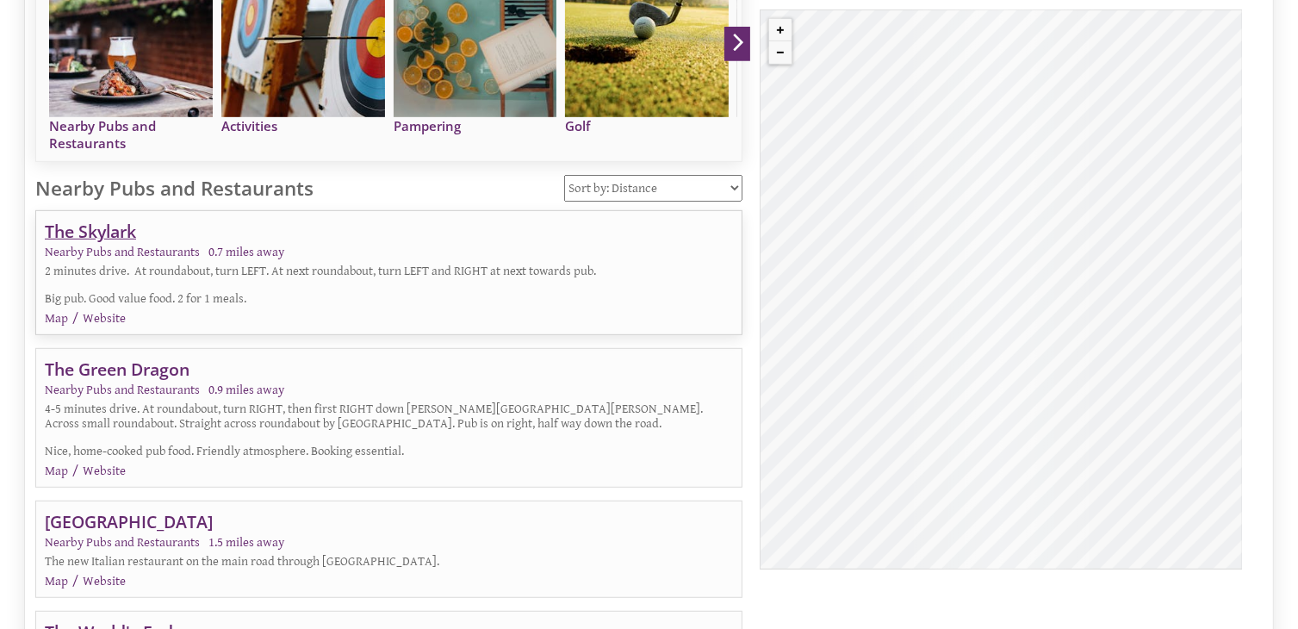
click at [99, 220] on link "The Skylark" at bounding box center [90, 231] width 91 height 23
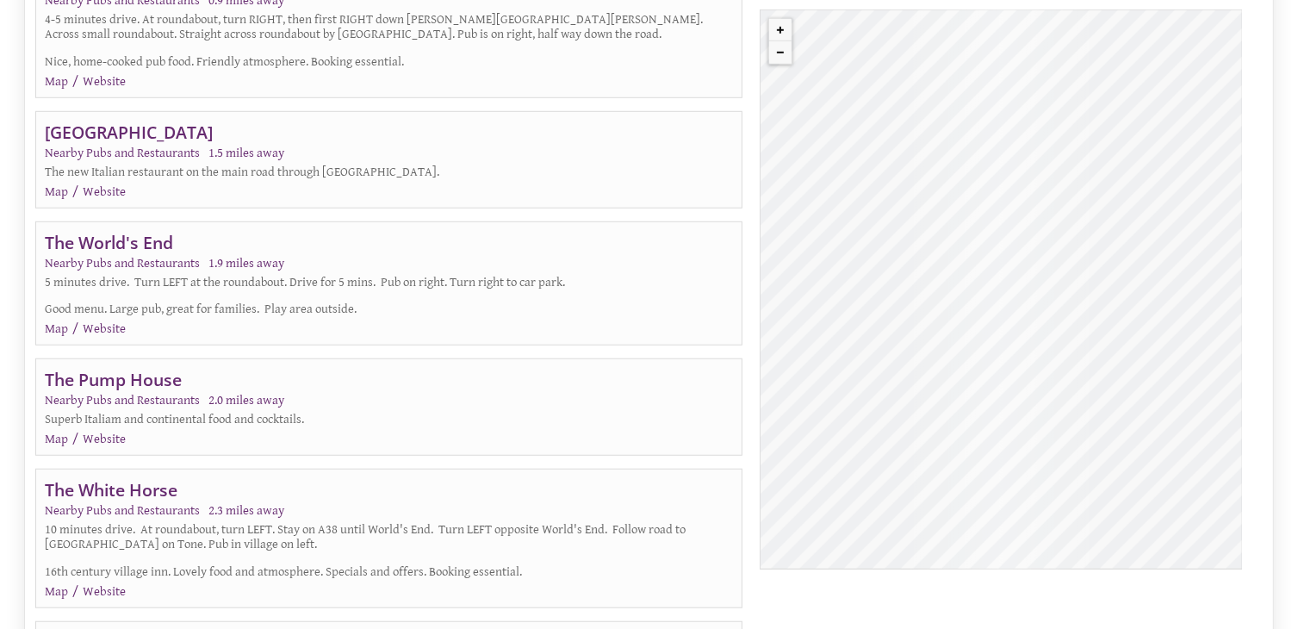
scroll to position [1323, 0]
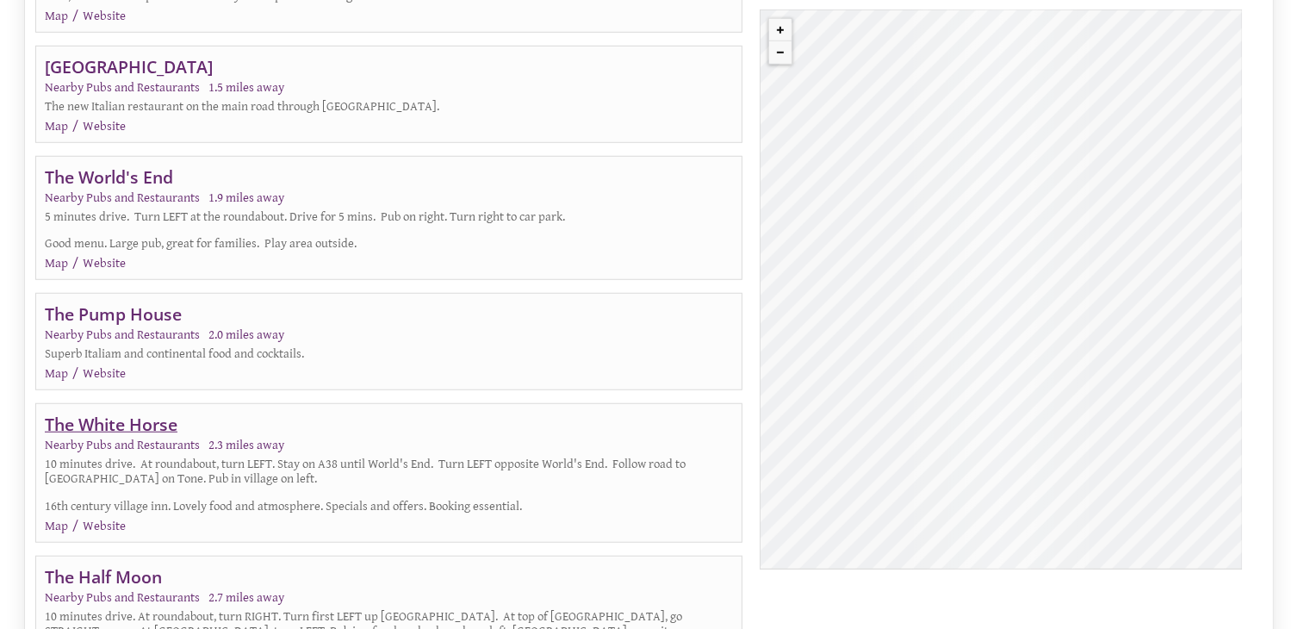
click at [83, 412] on link "The White Horse" at bounding box center [111, 423] width 133 height 23
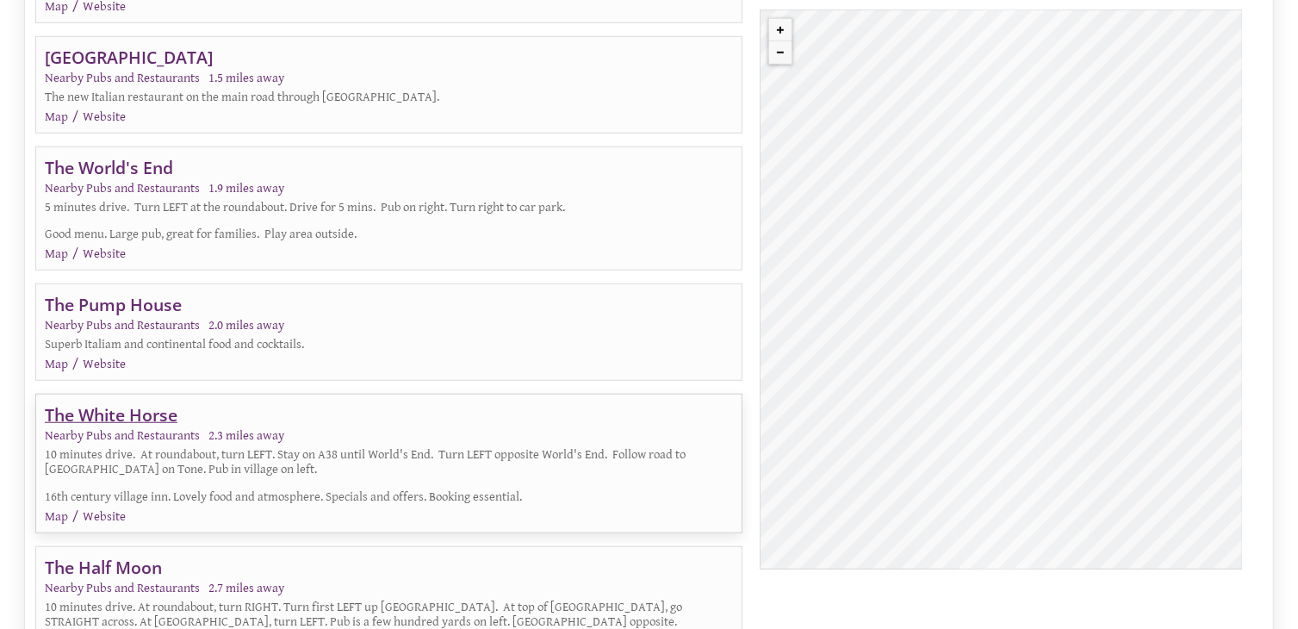
click at [126, 403] on link "The White Horse" at bounding box center [111, 414] width 133 height 23
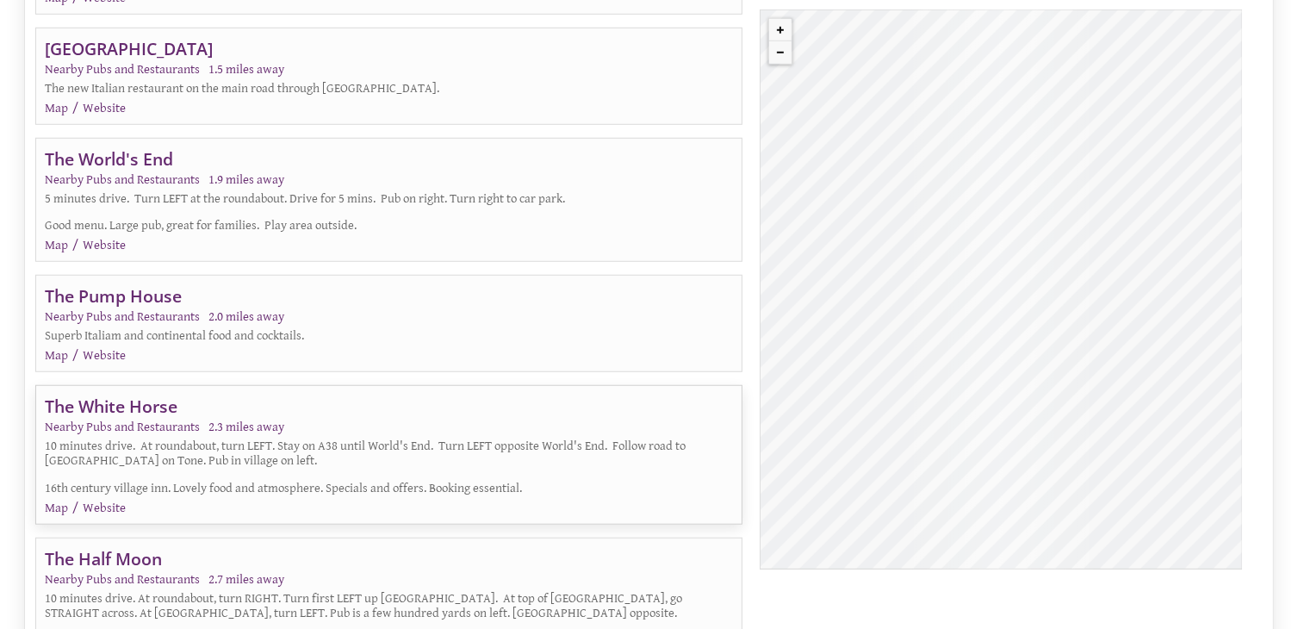
click at [838, 375] on div "© MapTiler © OpenStreetMap contributors The White Horse" at bounding box center [1000, 289] width 482 height 560
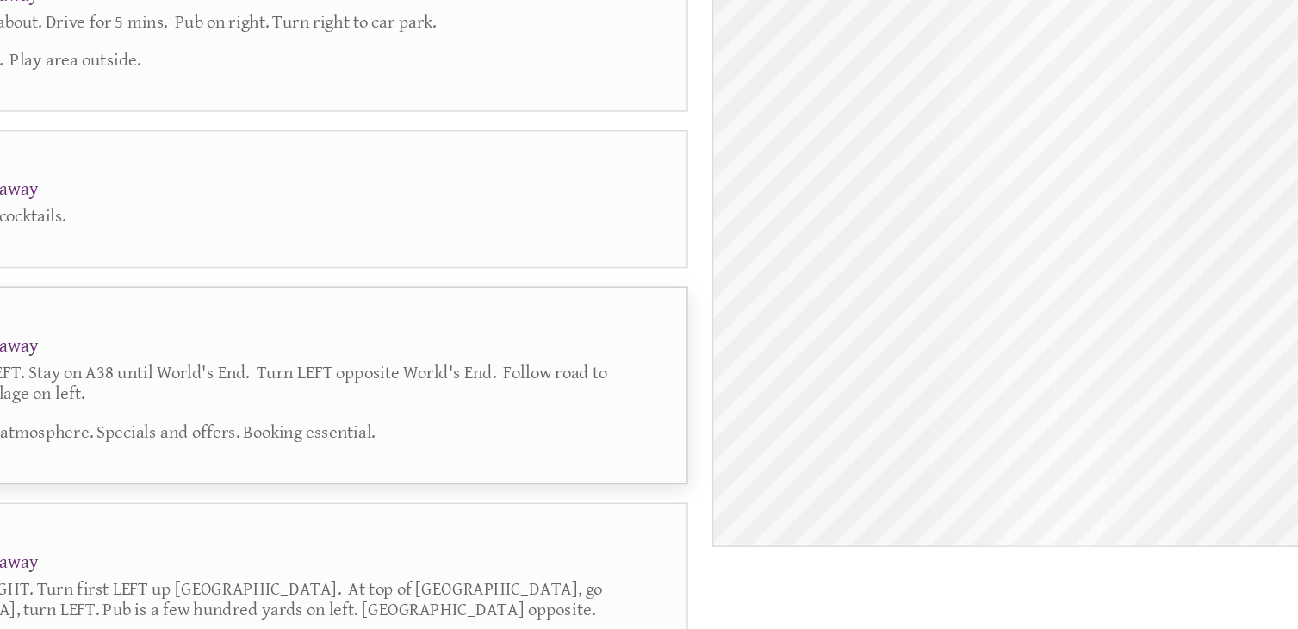
scroll to position [1340, 0]
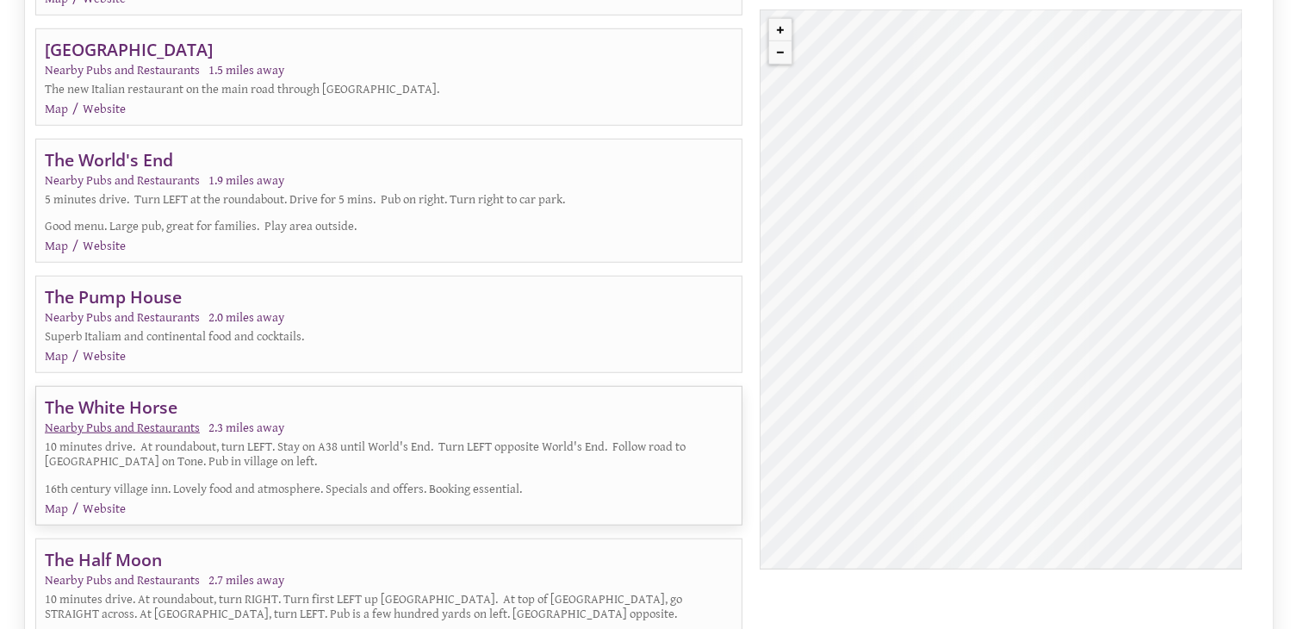
click at [118, 420] on link "Nearby Pubs and Restaurants" at bounding box center [122, 427] width 155 height 15
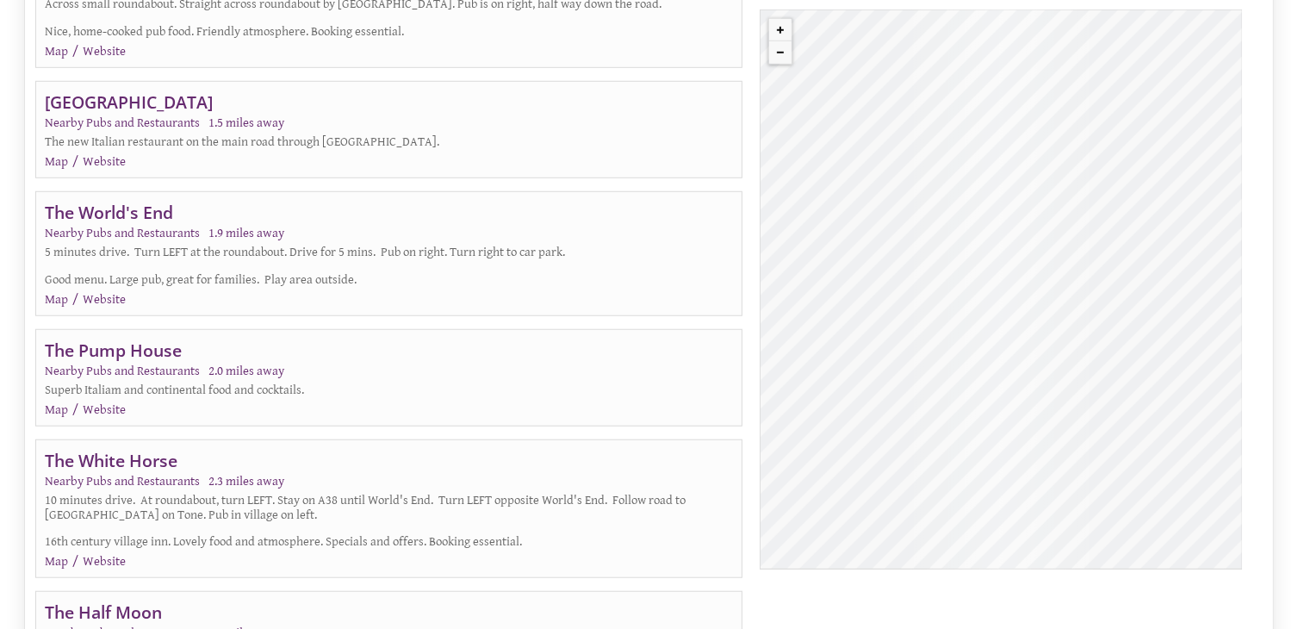
scroll to position [1313, 0]
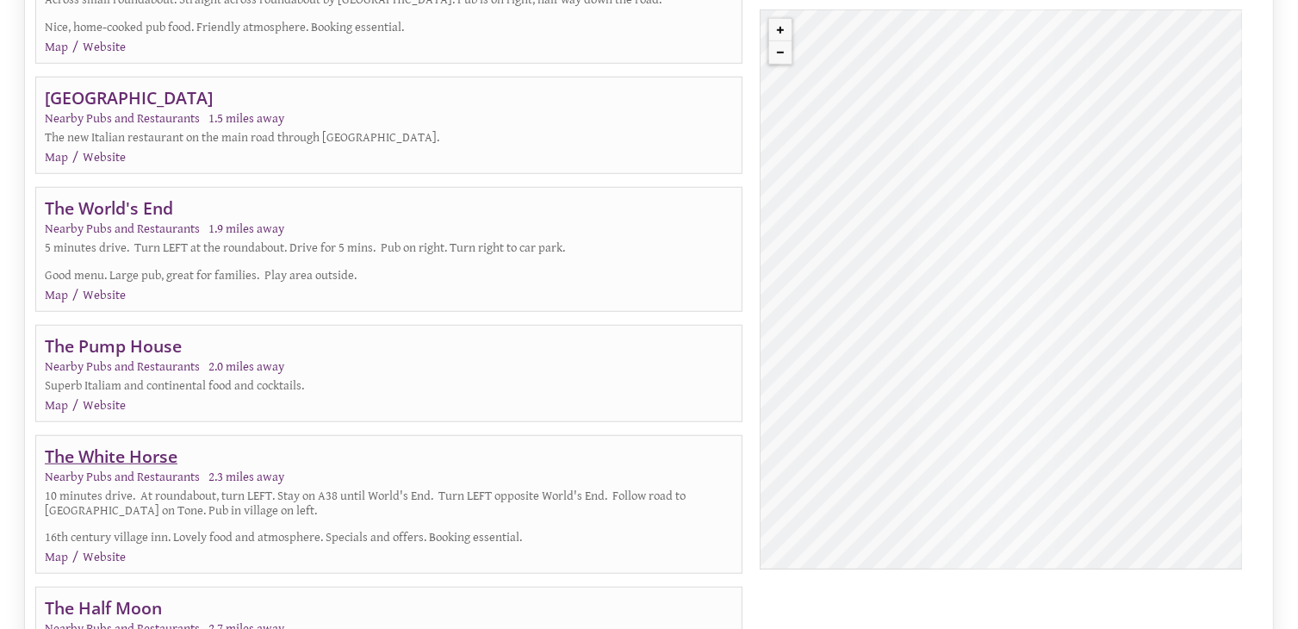
click at [87, 444] on link "The White Horse" at bounding box center [111, 455] width 133 height 23
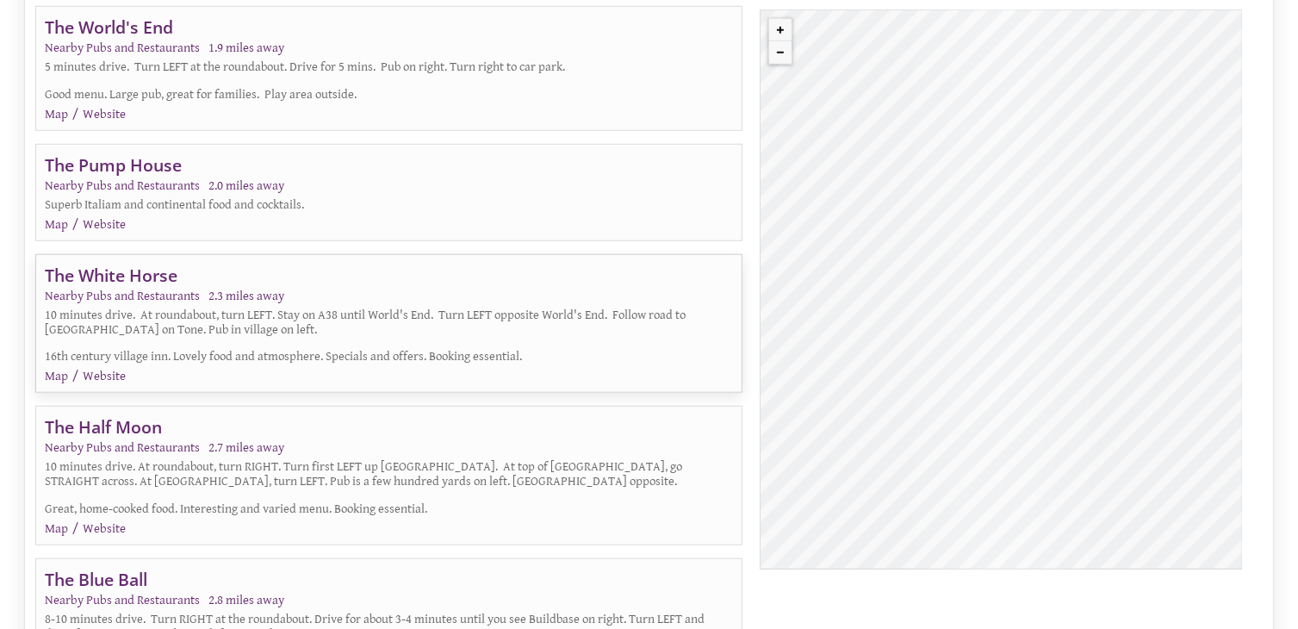
scroll to position [1505, 0]
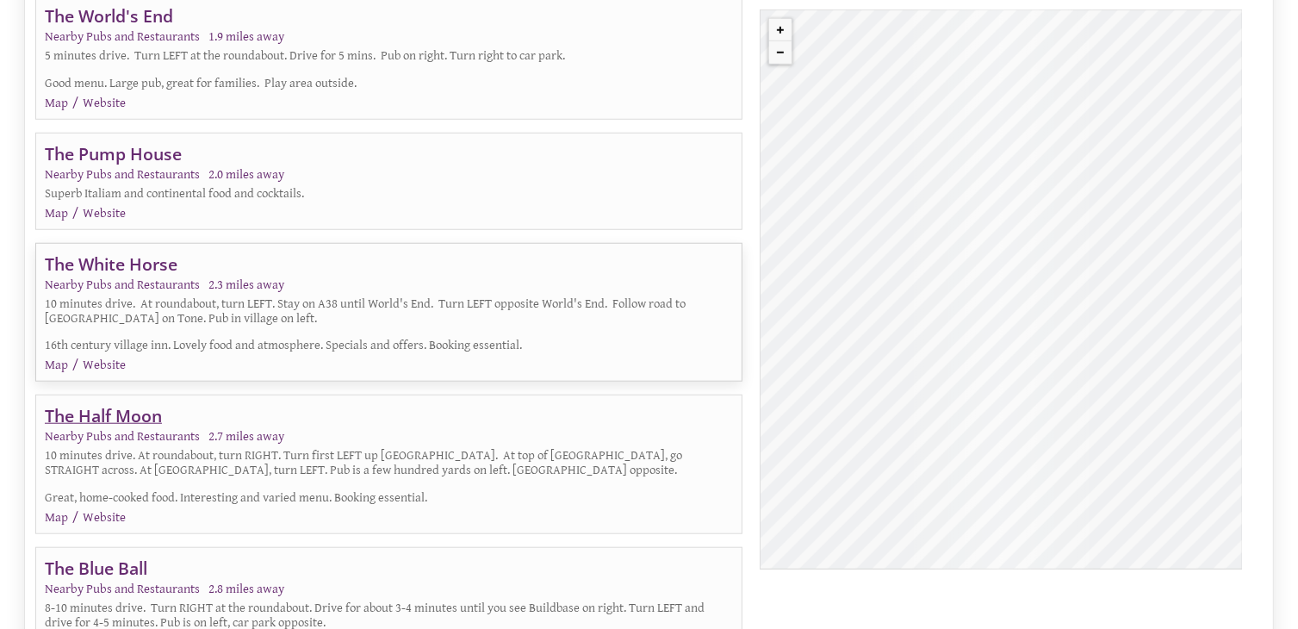
click at [141, 404] on link "The Half Moon" at bounding box center [103, 415] width 117 height 23
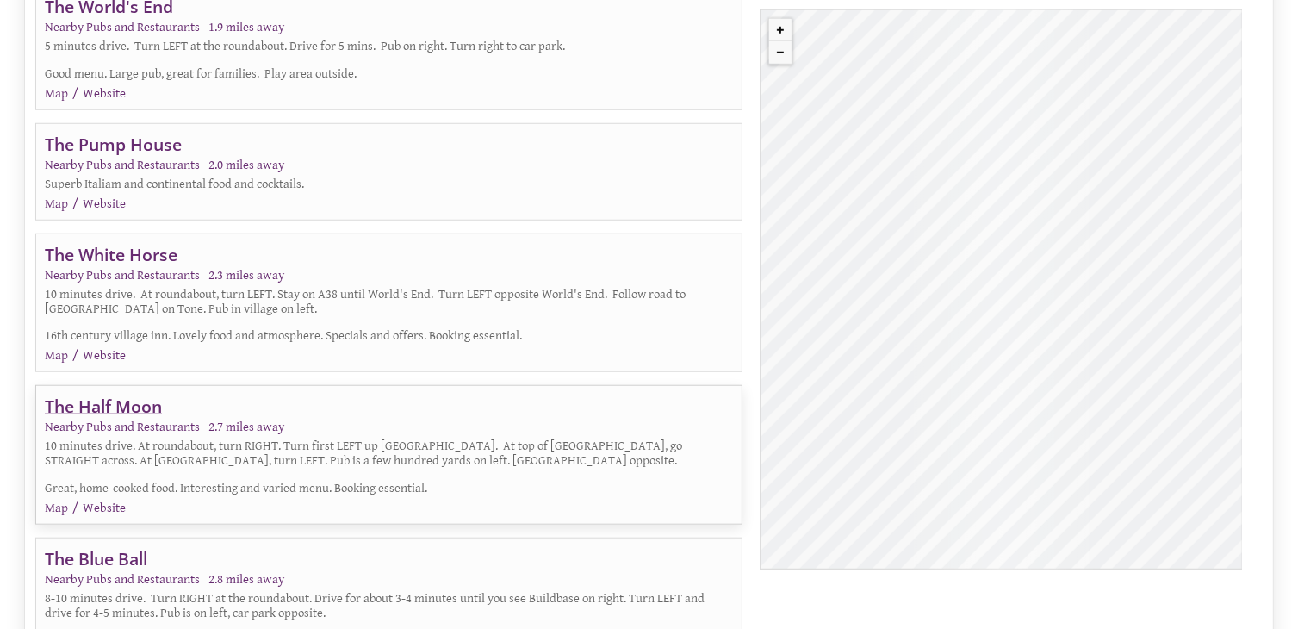
click at [141, 394] on link "The Half Moon" at bounding box center [103, 405] width 117 height 23
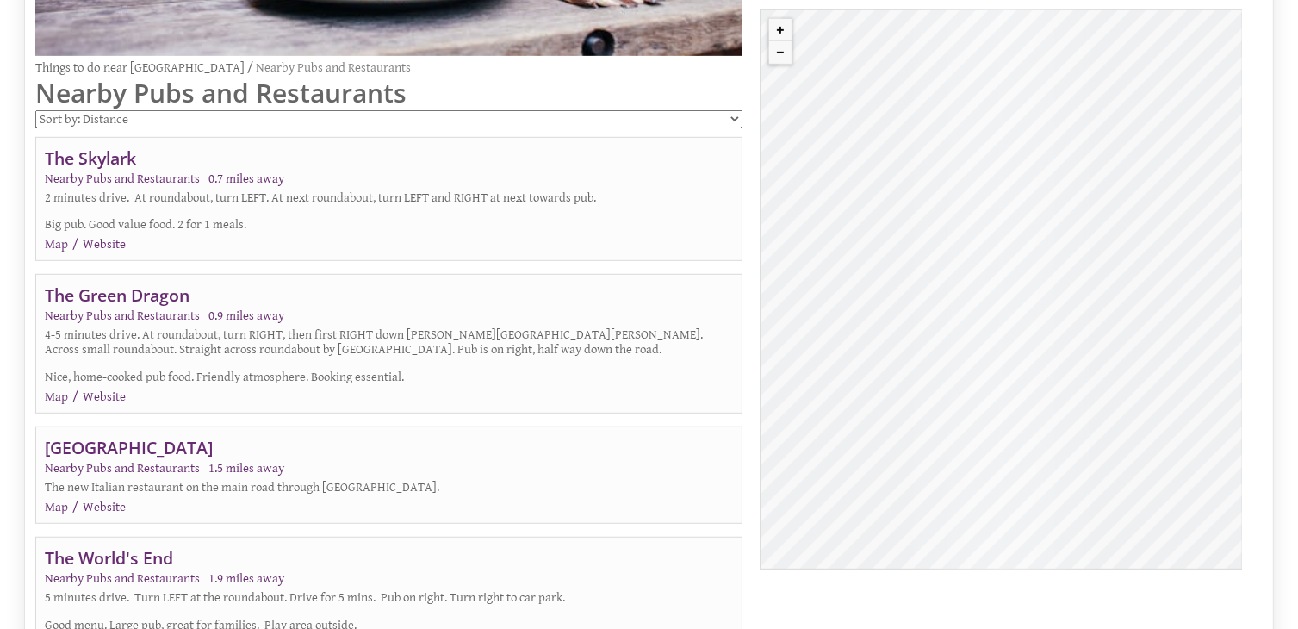
scroll to position [968, 0]
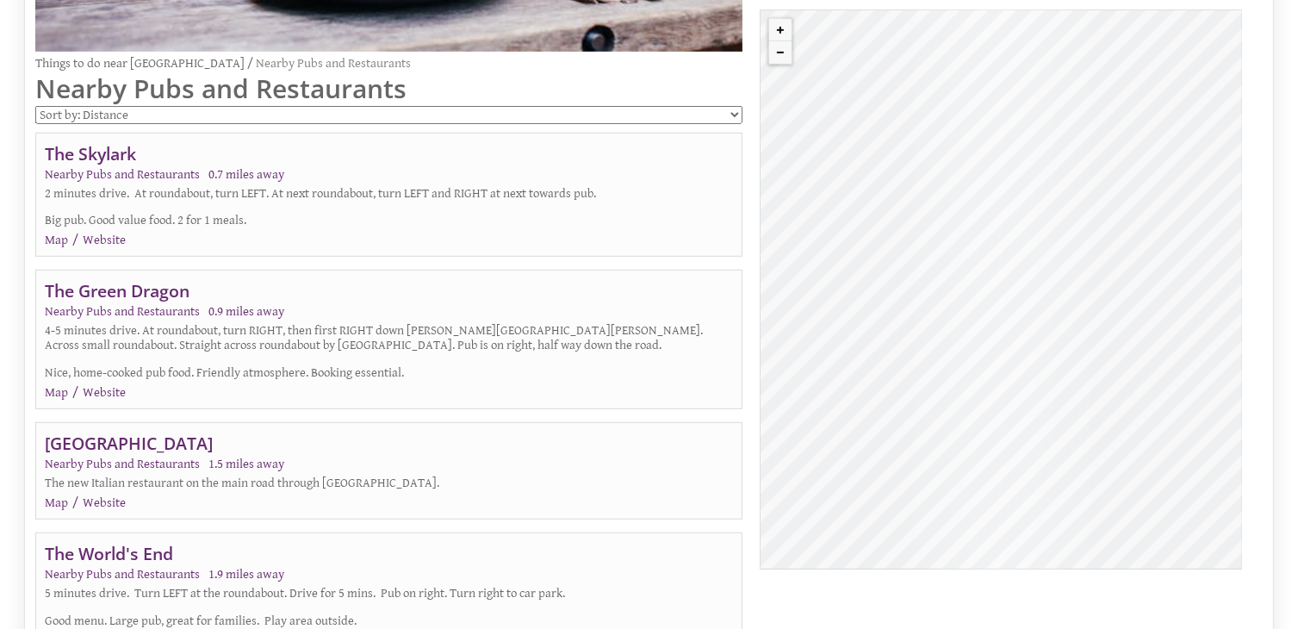
drag, startPoint x: 1304, startPoint y: 210, endPoint x: 1285, endPoint y: 188, distance: 29.3
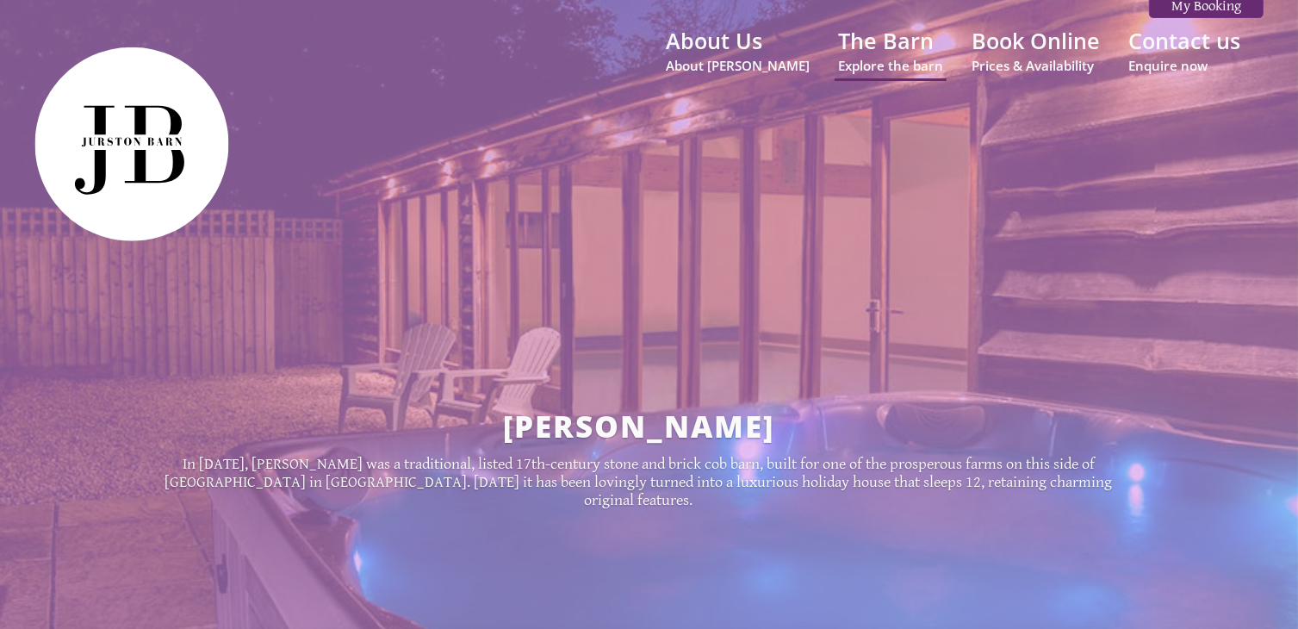
scroll to position [0, 0]
